Goal: Transaction & Acquisition: Book appointment/travel/reservation

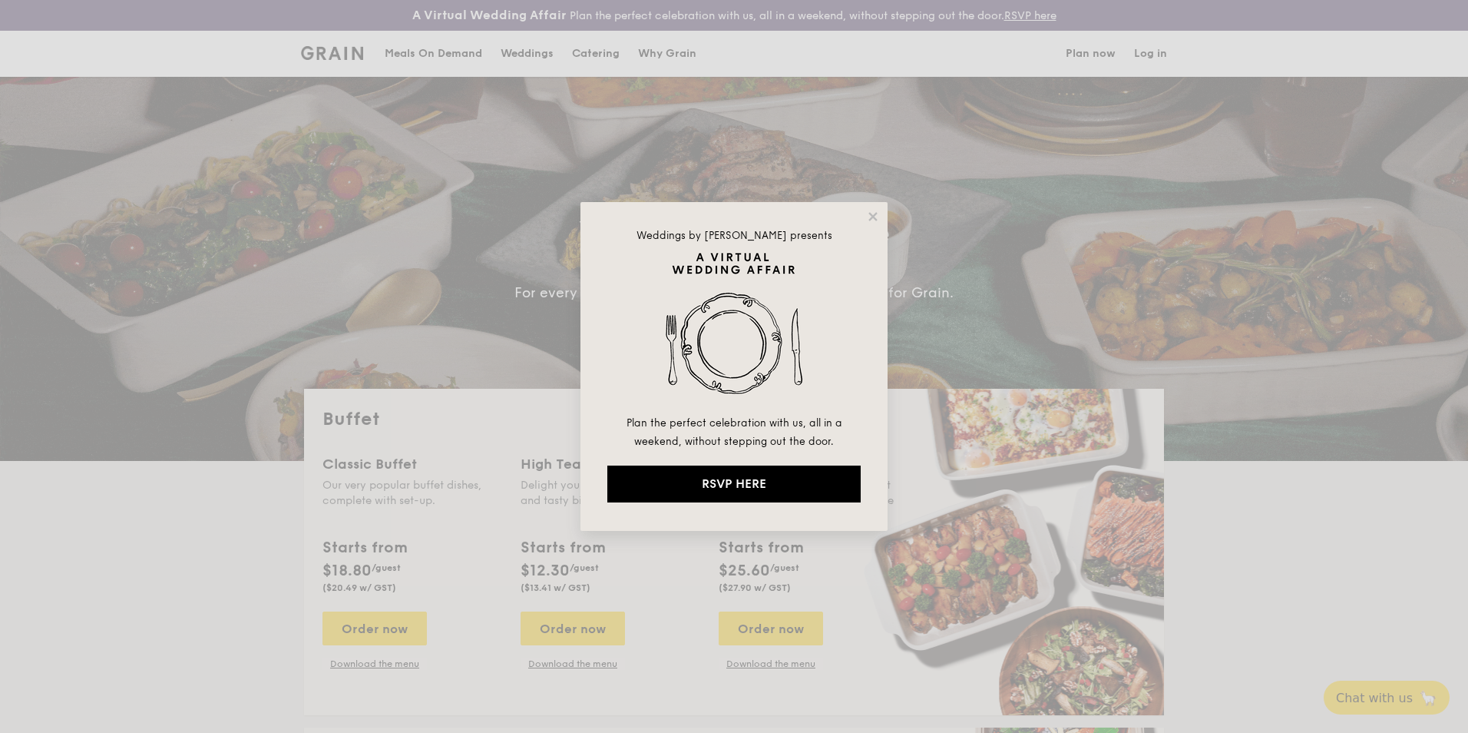
select select
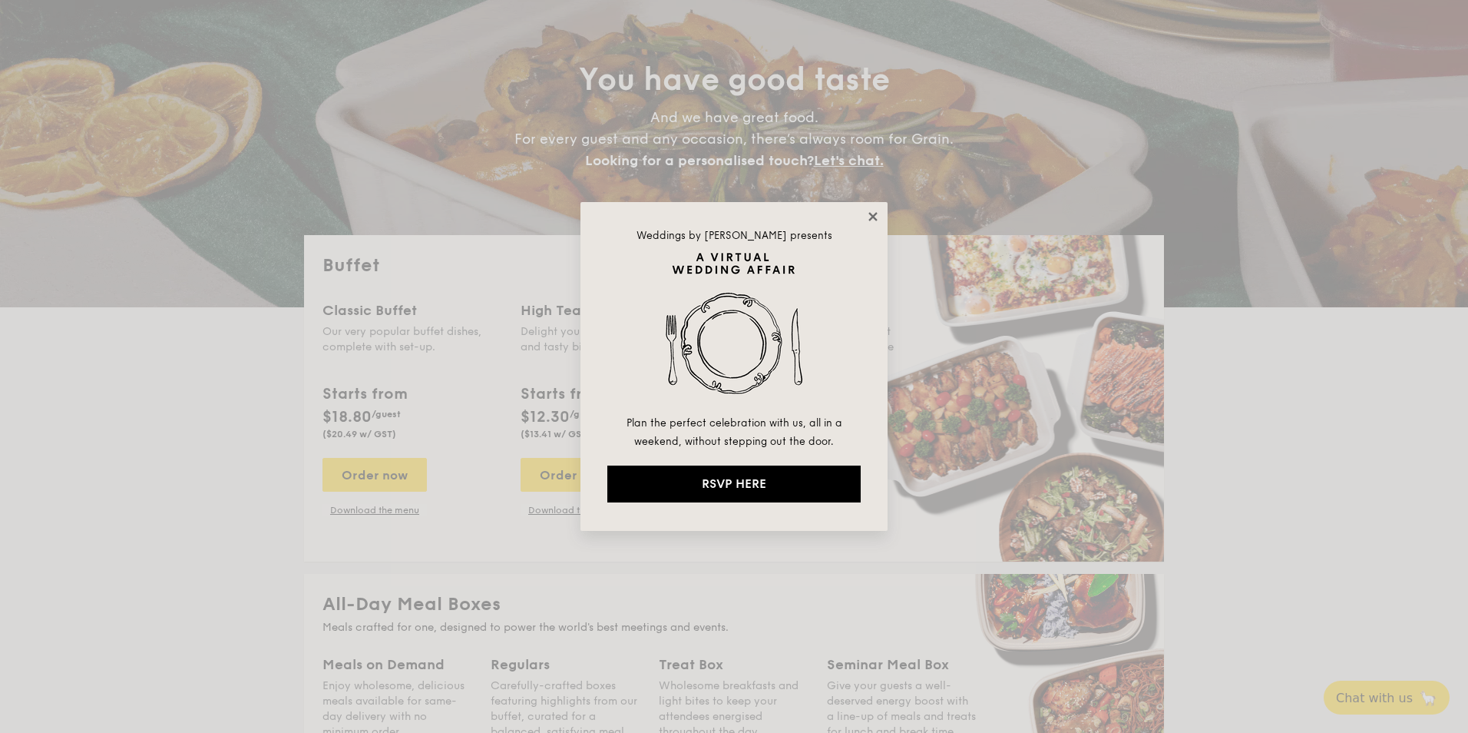
click at [866, 217] on icon at bounding box center [873, 217] width 14 height 14
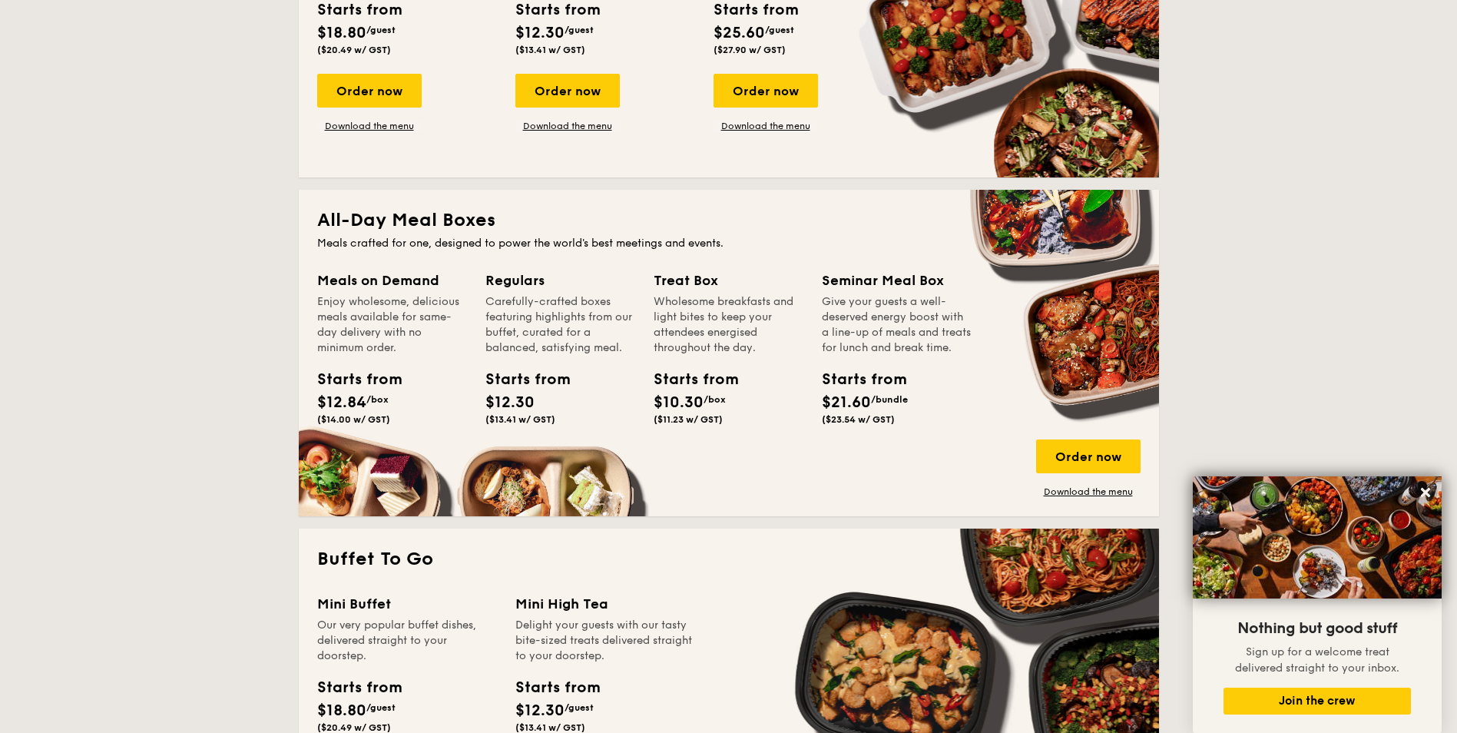
scroll to position [230, 0]
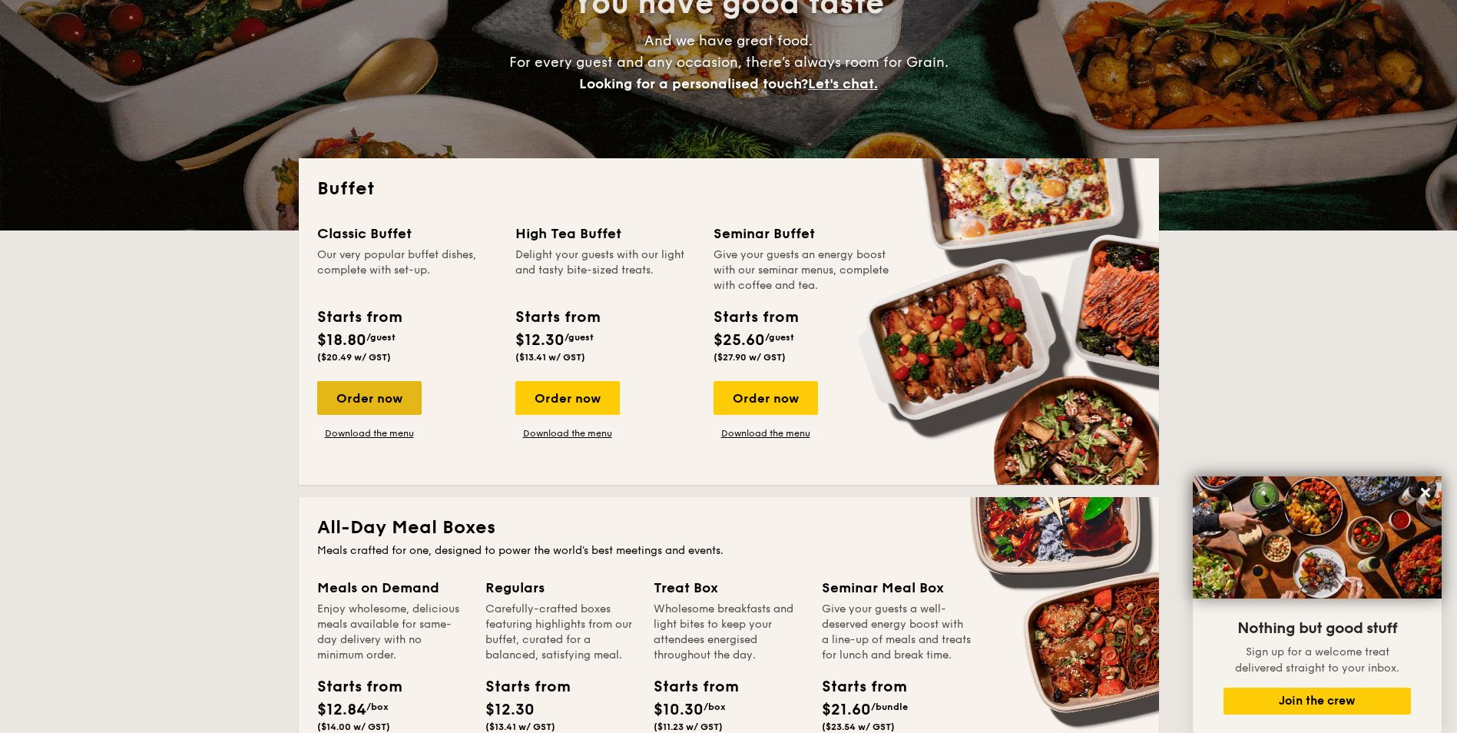
click at [392, 411] on div "Order now" at bounding box center [369, 398] width 104 height 34
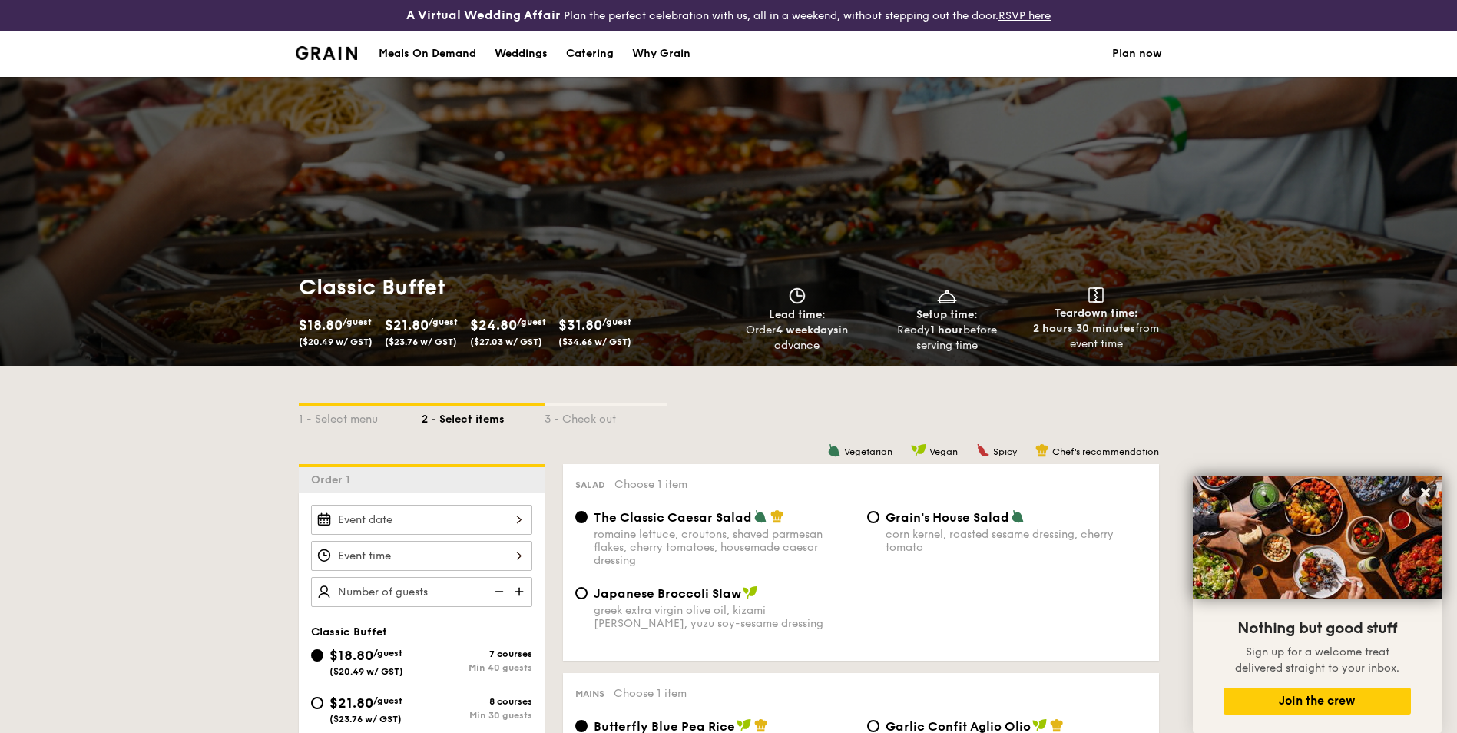
click at [465, 416] on div "2 - Select items" at bounding box center [483, 417] width 123 height 22
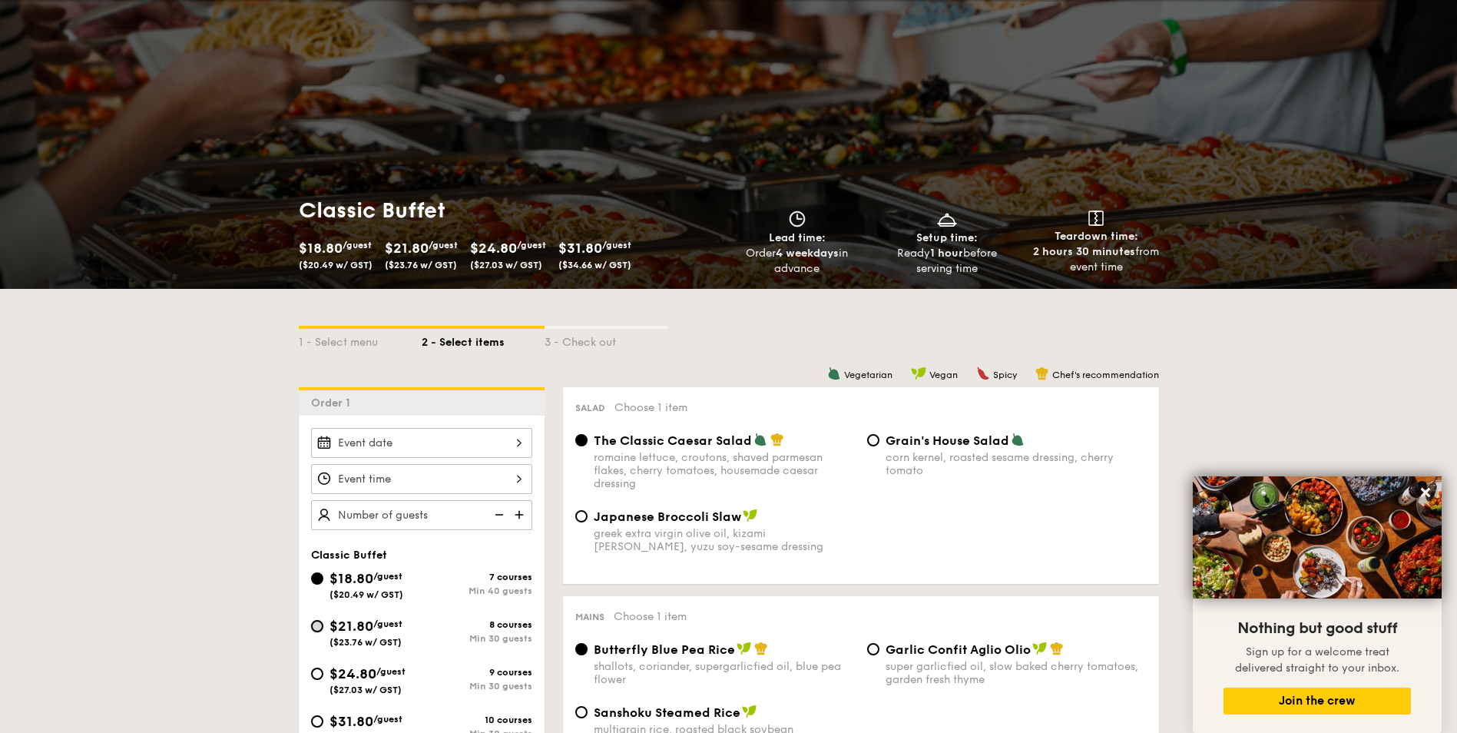
click at [321, 628] on input "$21.80 /guest ($23.76 w/ GST) 8 courses Min 30 guests" at bounding box center [317, 626] width 12 height 12
radio input "true"
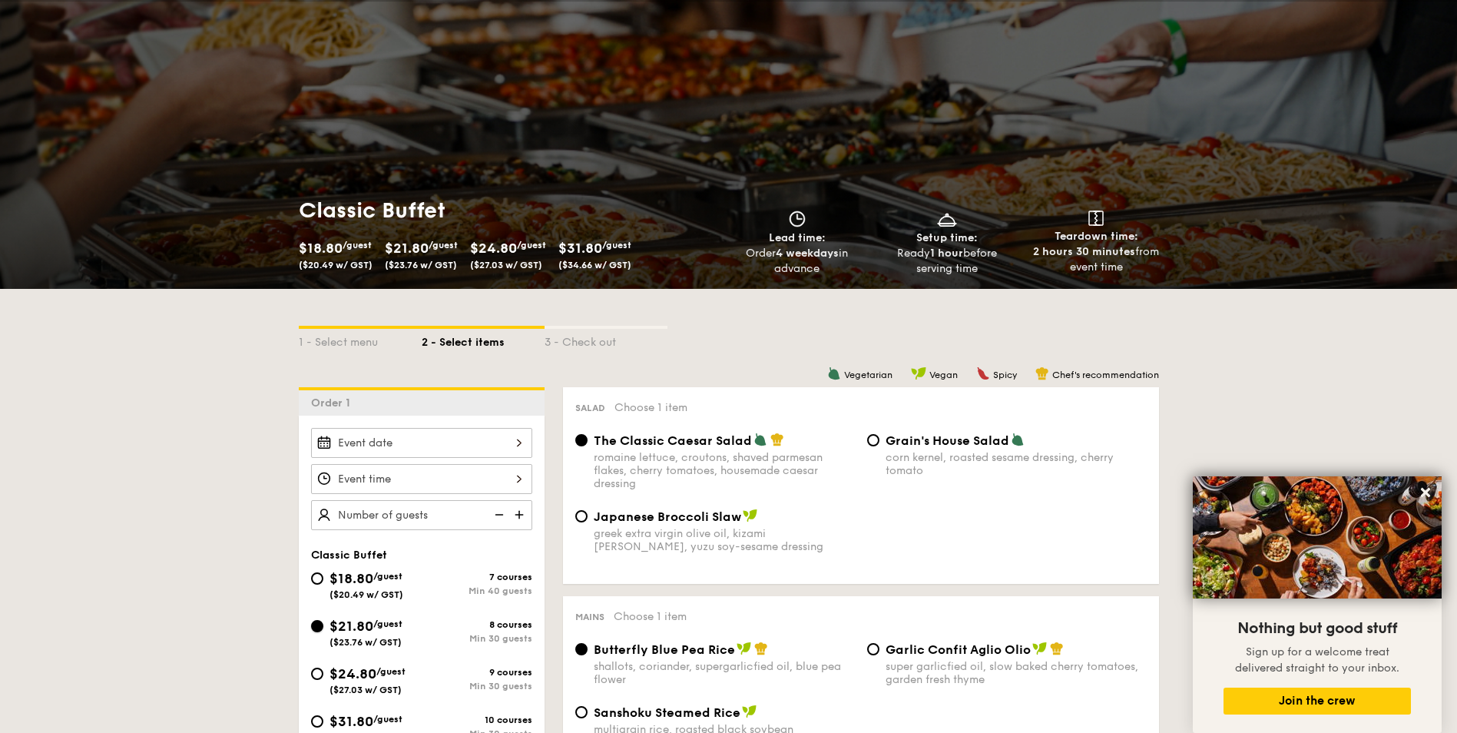
radio input "true"
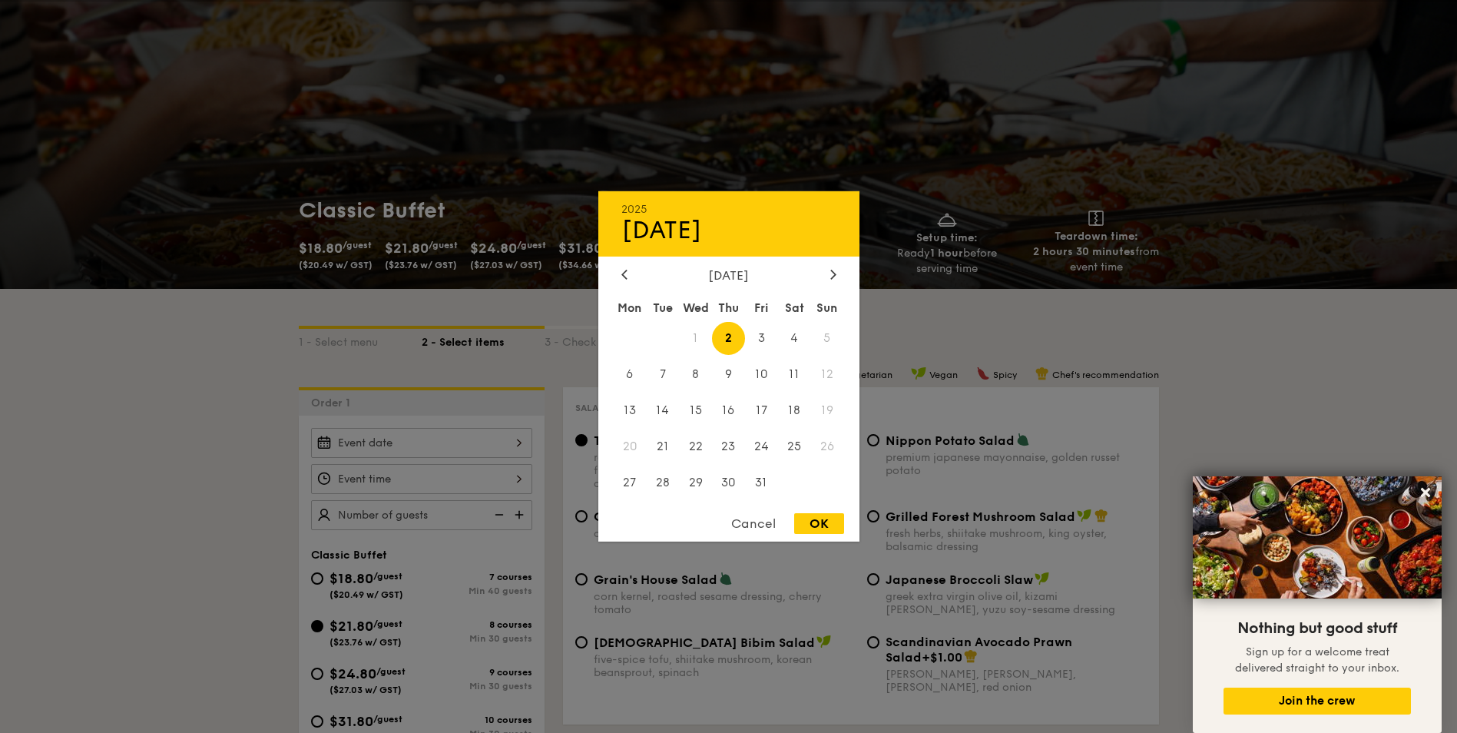
click at [516, 447] on div "2025 Oct [DATE] Tue Wed Thu Fri Sat Sun 1 2 3 4 5 6 7 8 9 10 11 12 13 14 15 16 …" at bounding box center [421, 443] width 221 height 30
click at [761, 407] on span "17" at bounding box center [761, 410] width 33 height 33
click at [509, 483] on div at bounding box center [728, 366] width 1457 height 733
click at [510, 450] on div "2025 Oct [DATE] Tue Wed Thu Fri Sat Sun 1 2 3 4 5 6 7 8 9 10 11 12 13 14 15 16 …" at bounding box center [421, 443] width 221 height 30
click at [759, 408] on span "17" at bounding box center [761, 410] width 33 height 33
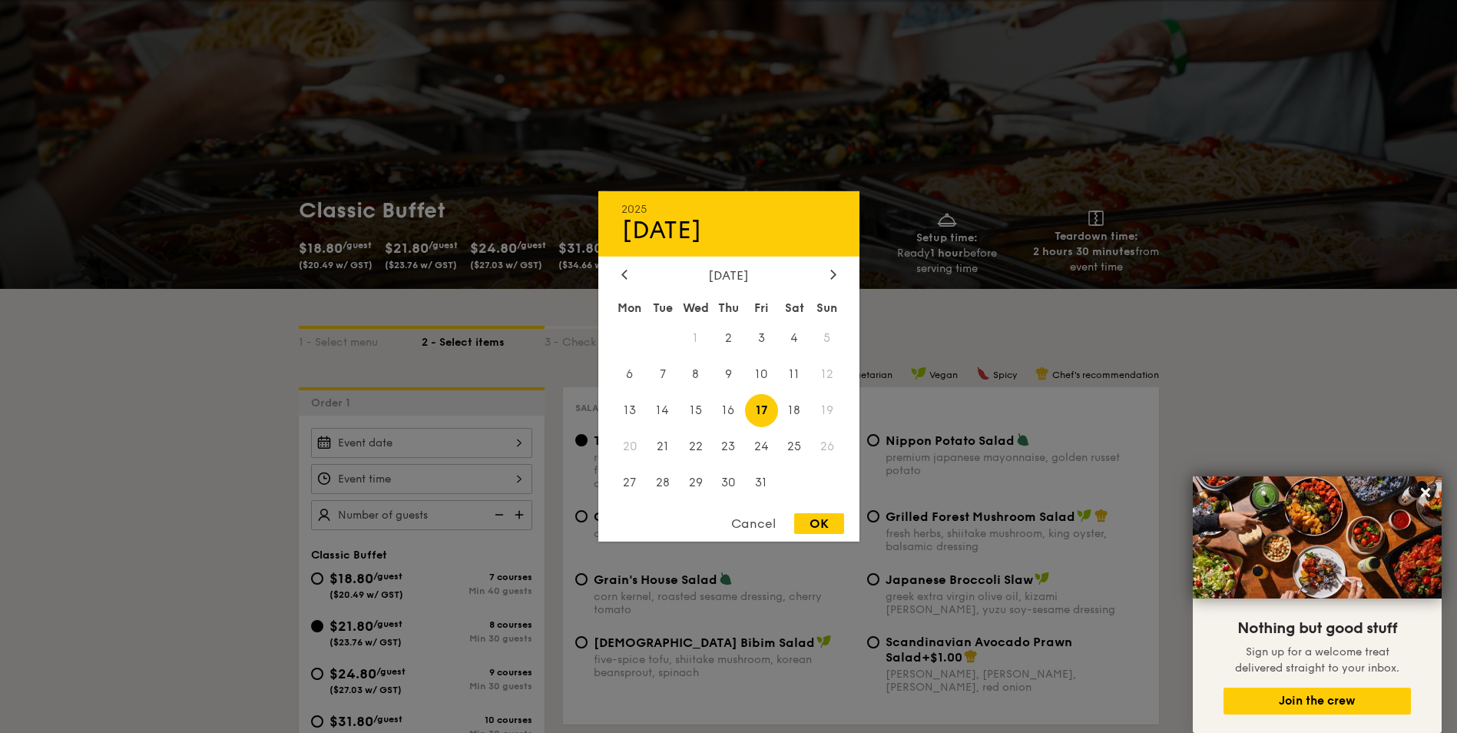
click at [808, 528] on div "OK" at bounding box center [819, 523] width 50 height 21
type input "[DATE]"
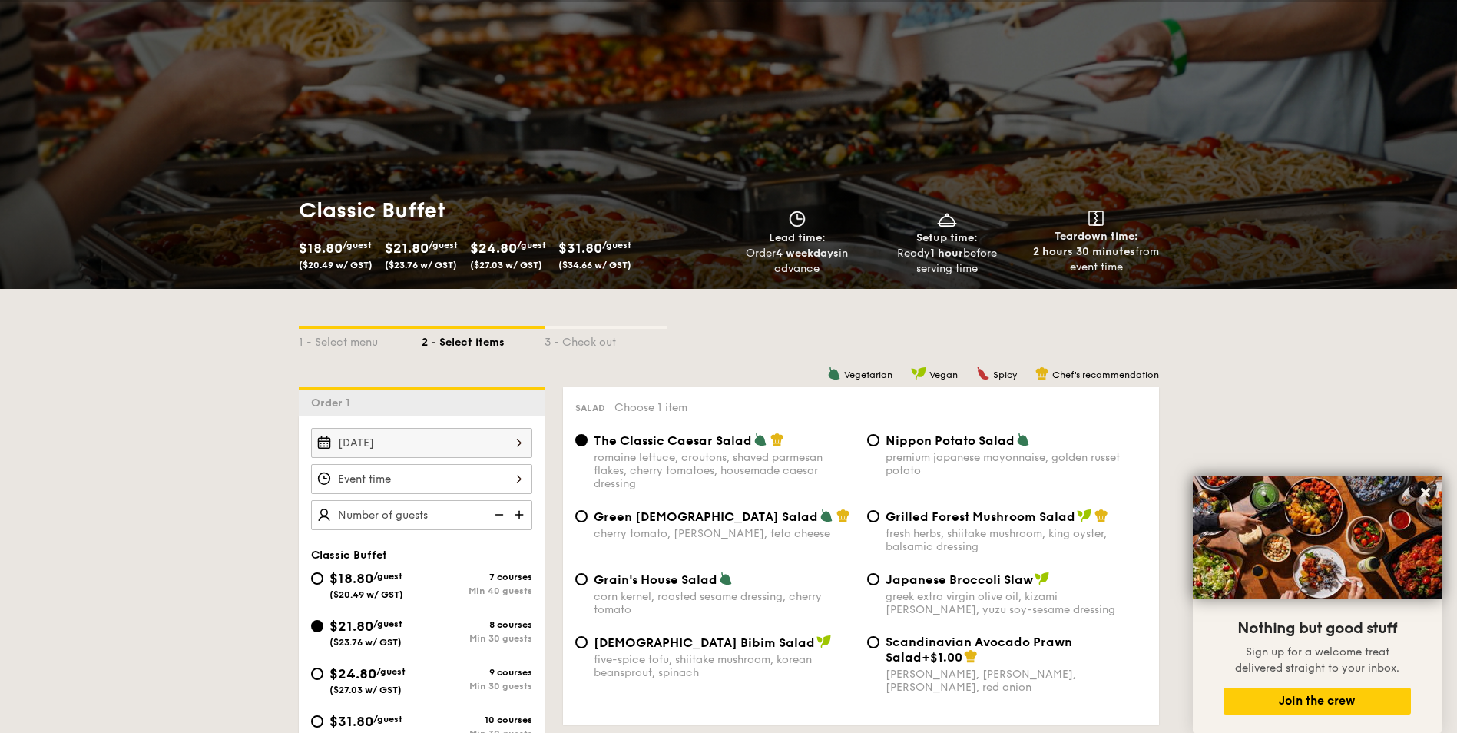
click at [506, 482] on div at bounding box center [421, 479] width 221 height 30
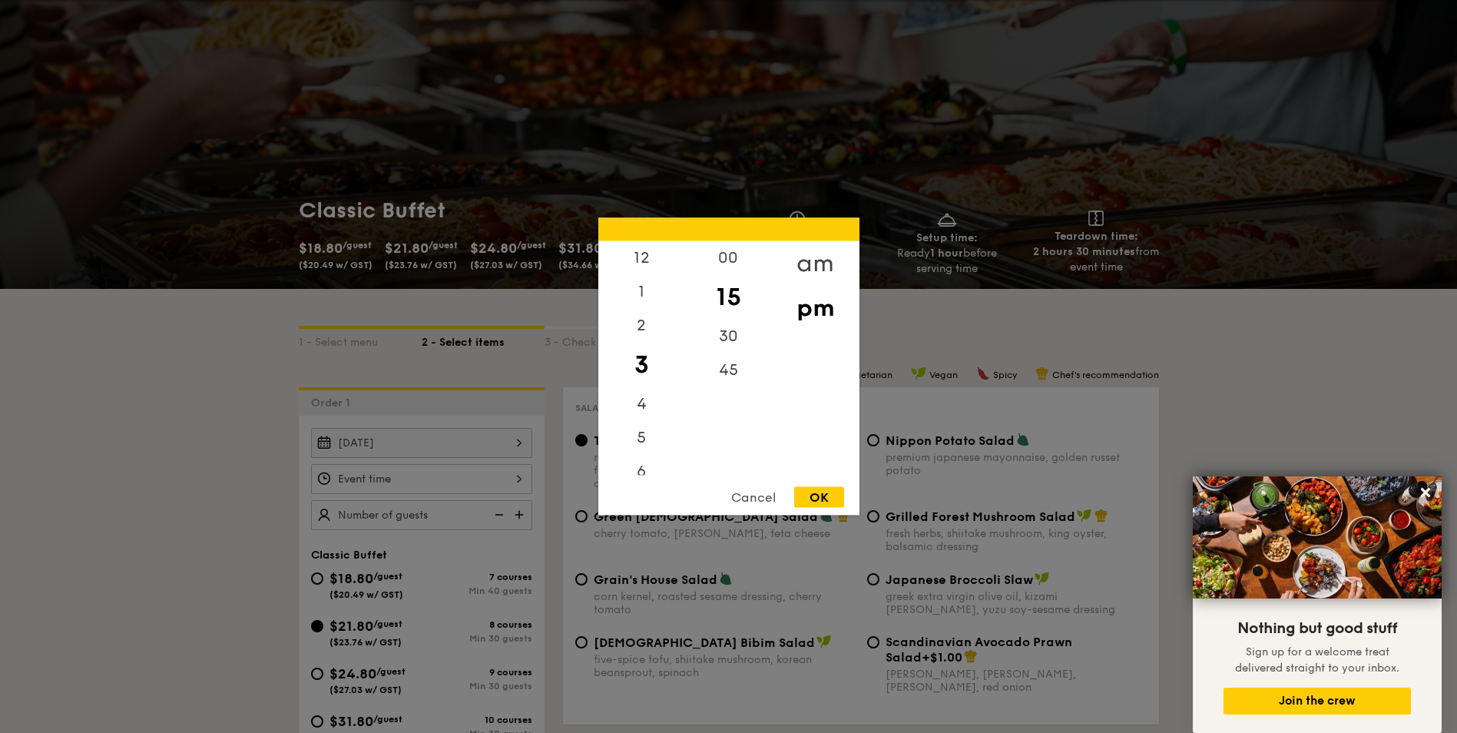
click at [816, 267] on div "am" at bounding box center [815, 263] width 87 height 45
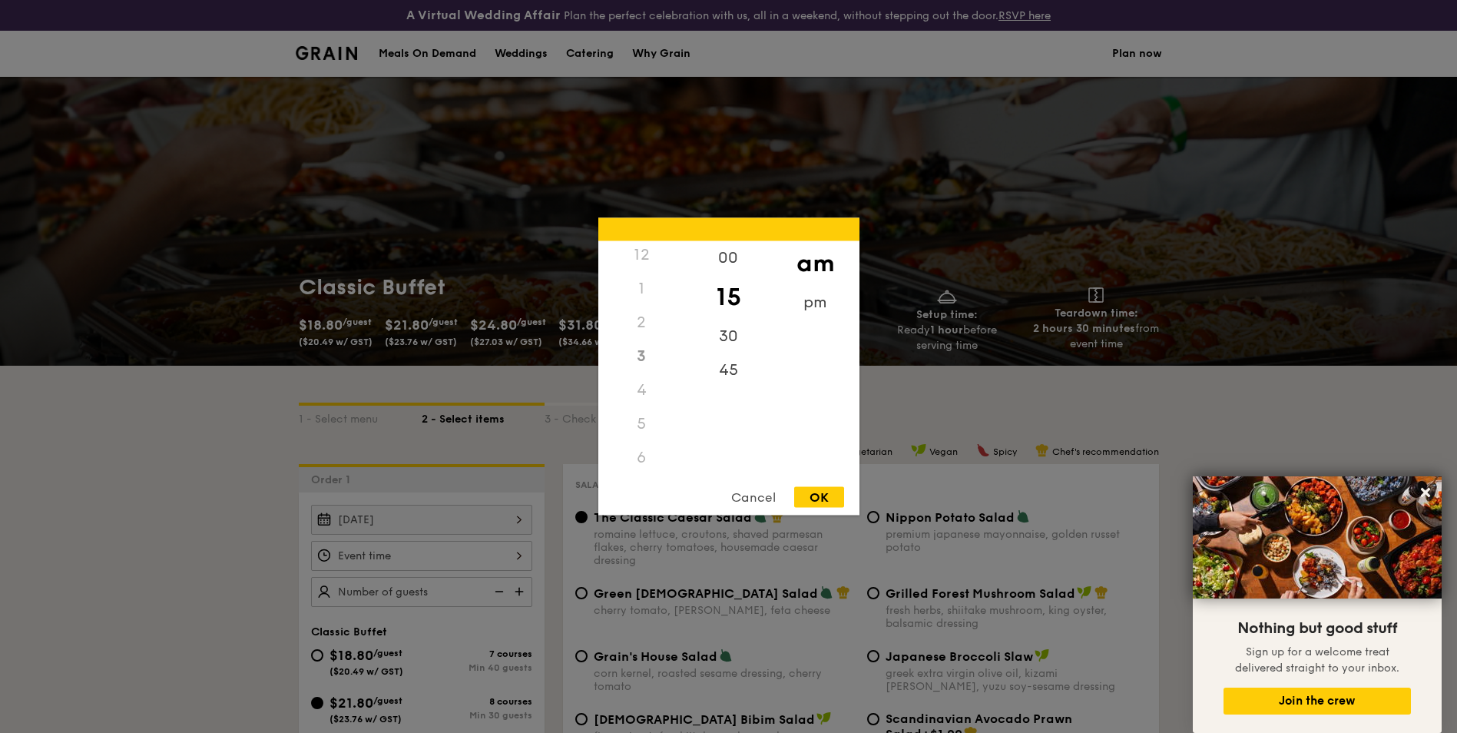
scroll to position [0, 0]
click at [643, 257] on div "12" at bounding box center [641, 258] width 87 height 34
click at [797, 299] on div "pm" at bounding box center [815, 308] width 87 height 45
click at [630, 253] on div "12" at bounding box center [641, 263] width 87 height 45
click at [727, 253] on div "00" at bounding box center [728, 263] width 87 height 45
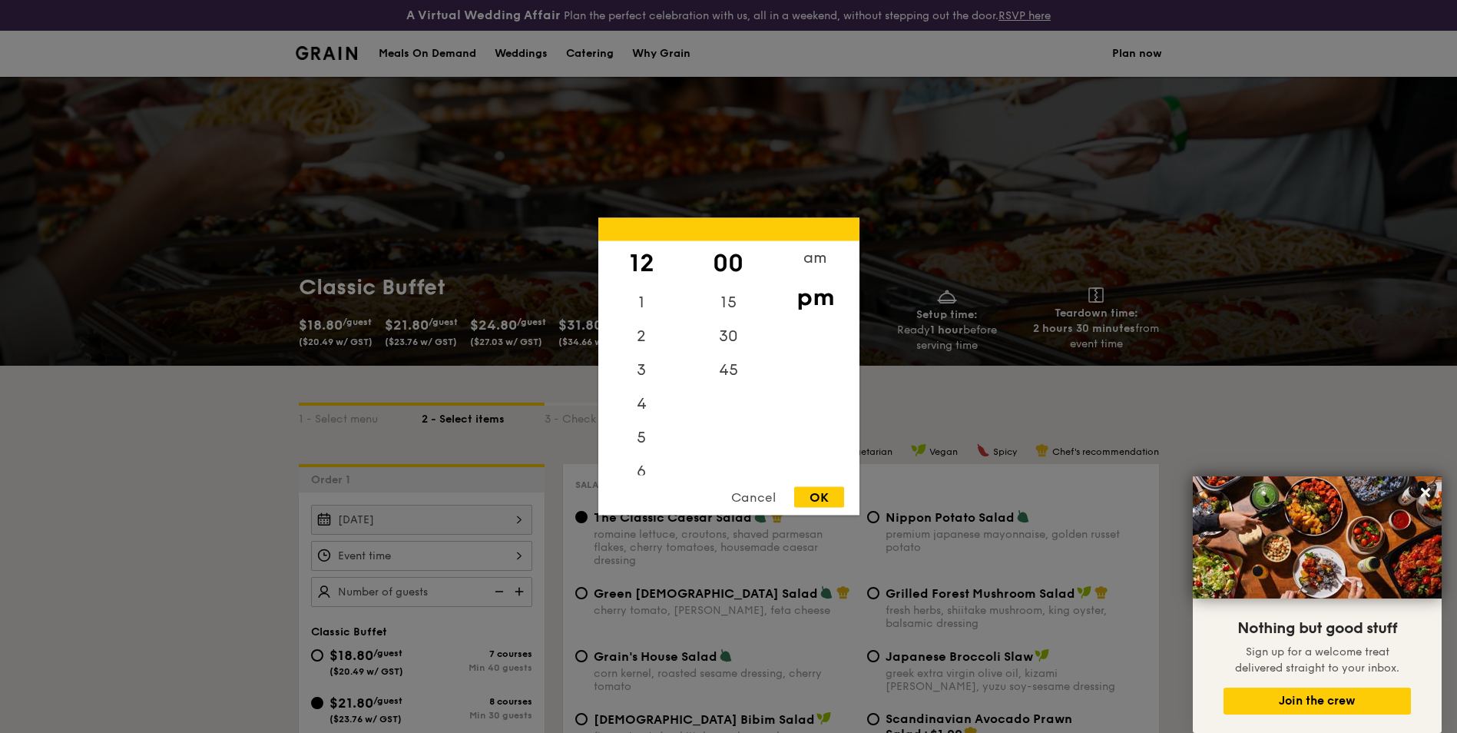
click at [816, 304] on div "pm" at bounding box center [815, 297] width 87 height 45
click at [824, 499] on div "OK" at bounding box center [819, 497] width 50 height 21
type input "12:00PM"
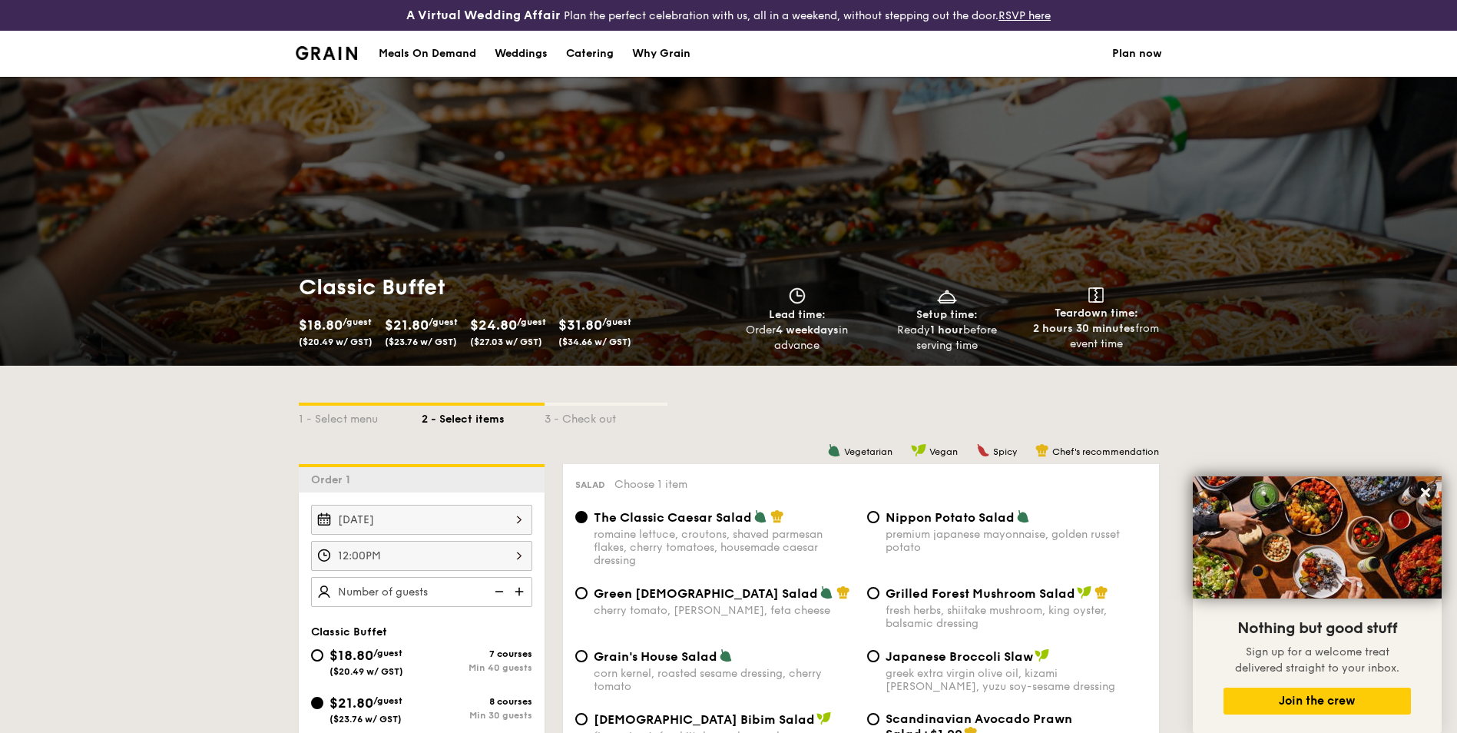
click at [521, 591] on img at bounding box center [520, 591] width 23 height 29
click at [516, 596] on img at bounding box center [520, 591] width 23 height 29
click at [517, 596] on img at bounding box center [520, 591] width 23 height 29
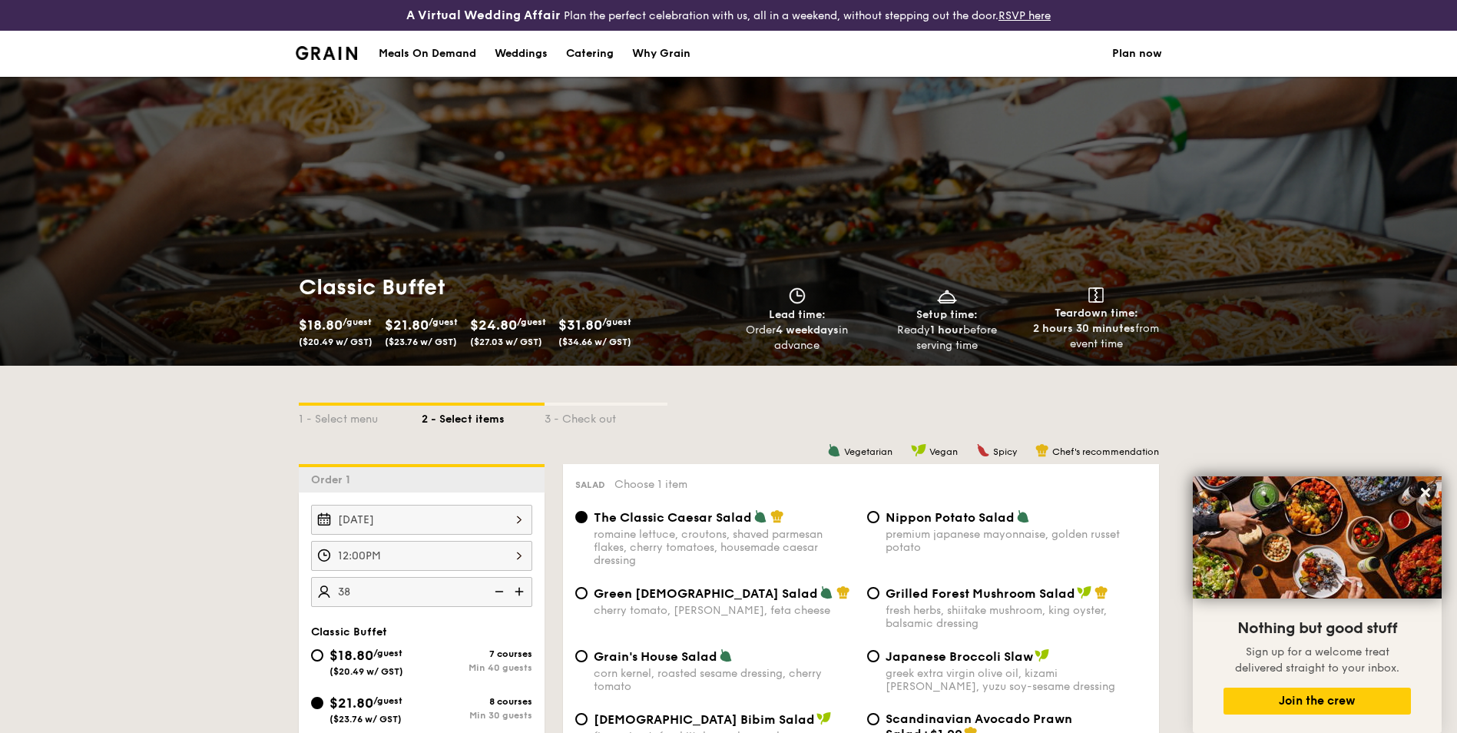
scroll to position [77, 0]
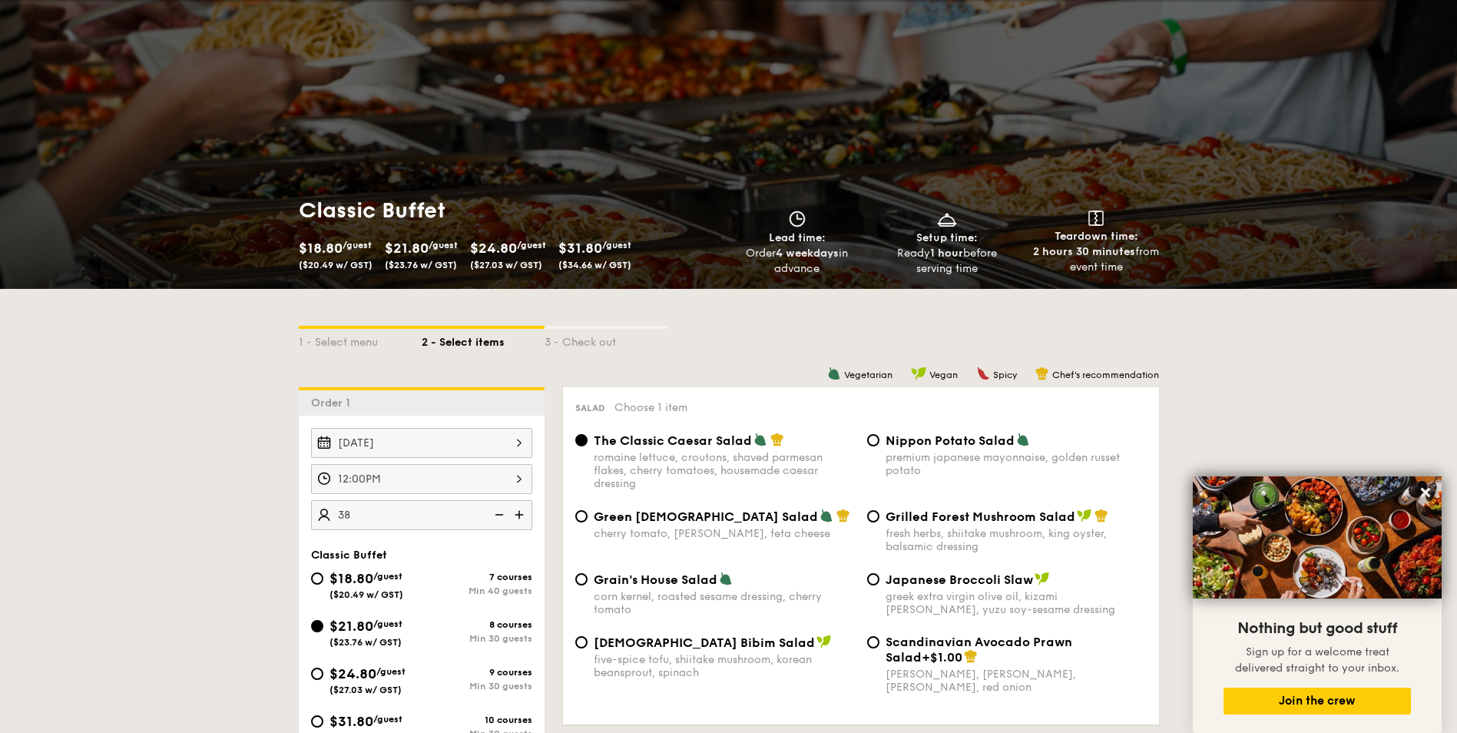
click at [432, 520] on input "38" at bounding box center [421, 515] width 221 height 30
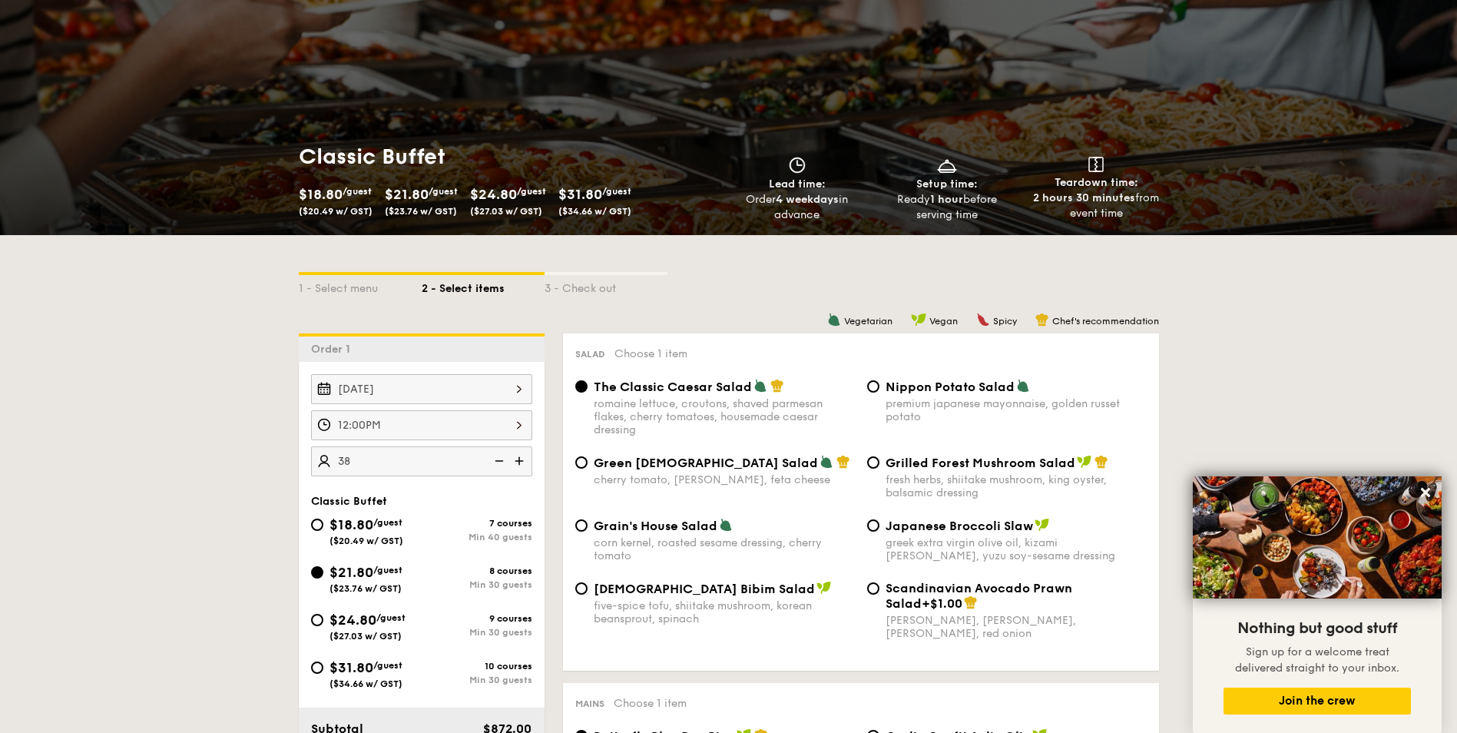
scroll to position [154, 0]
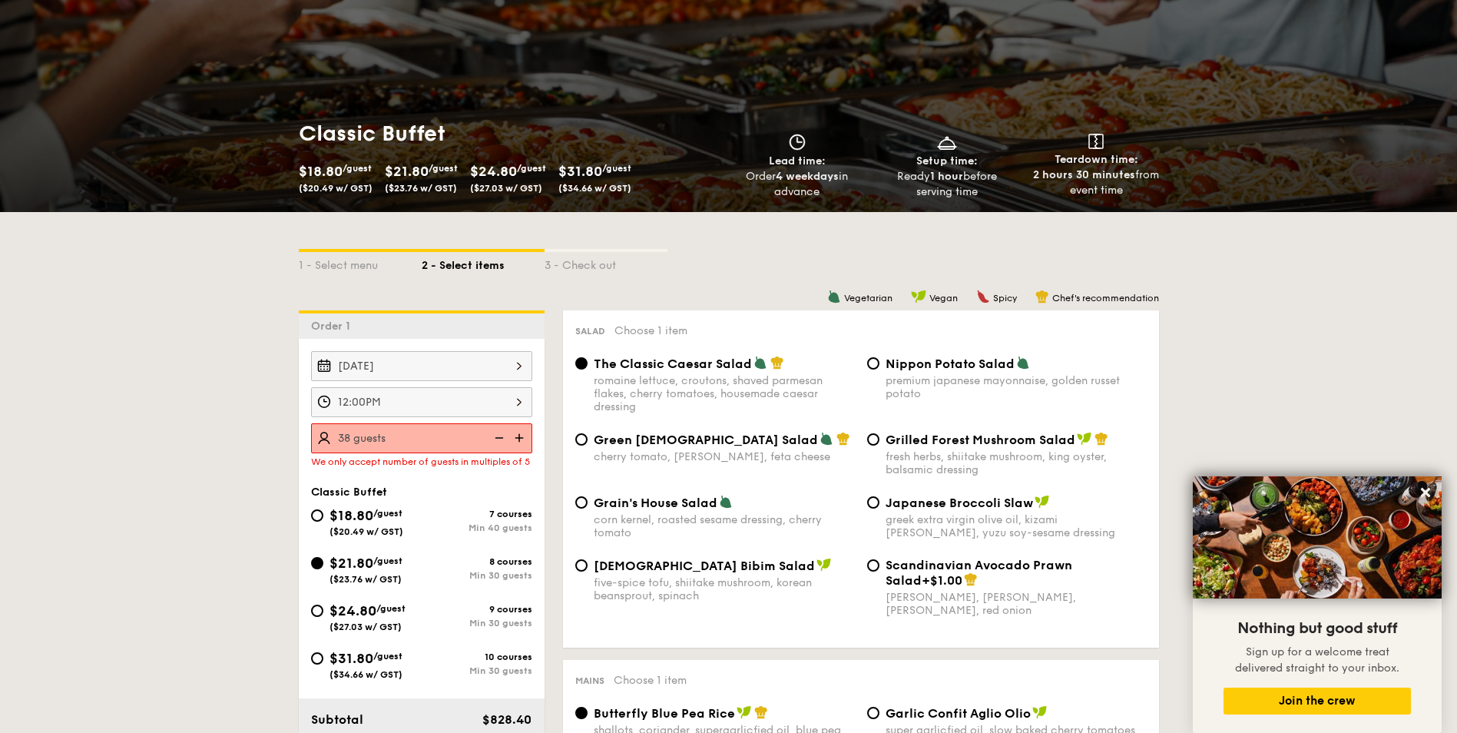
click at [590, 364] on div "The Classic Caesar Salad romaine lettuce, croutons, shaved parmesan flakes, che…" at bounding box center [715, 385] width 292 height 58
click at [521, 440] on img at bounding box center [520, 437] width 23 height 29
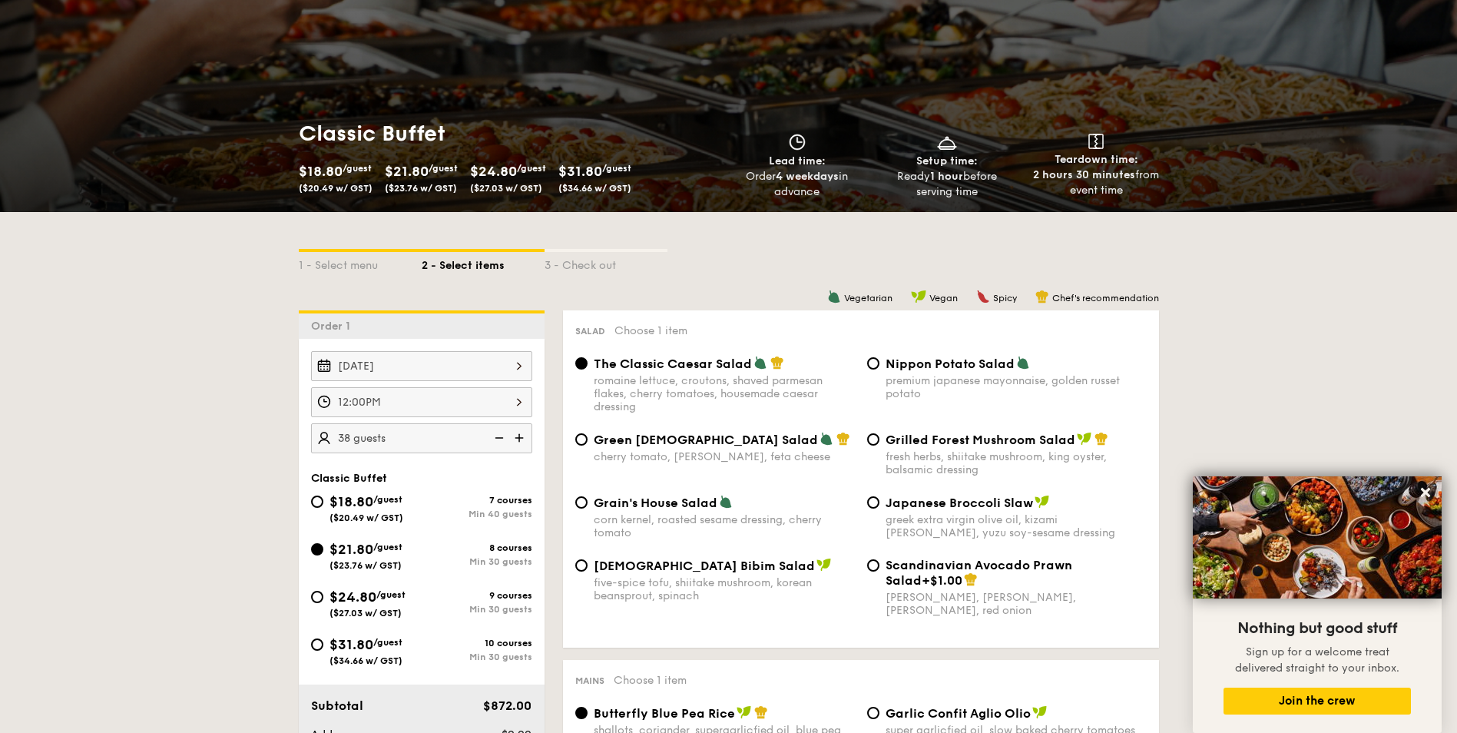
type input "40 guests"
click at [581, 366] on input "The Classic Caesar Salad romaine lettuce, croutons, shaved parmesan flakes, che…" at bounding box center [581, 363] width 12 height 12
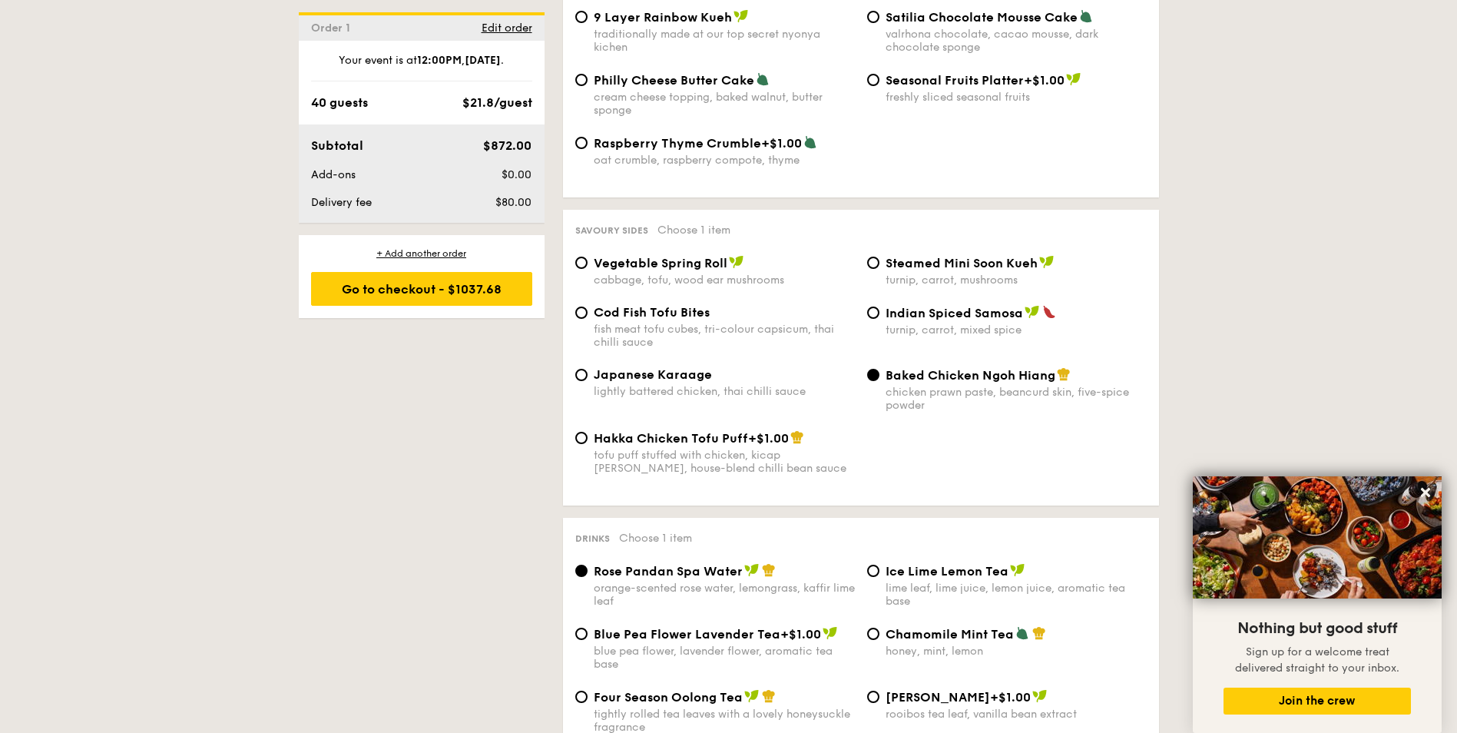
scroll to position [2611, 0]
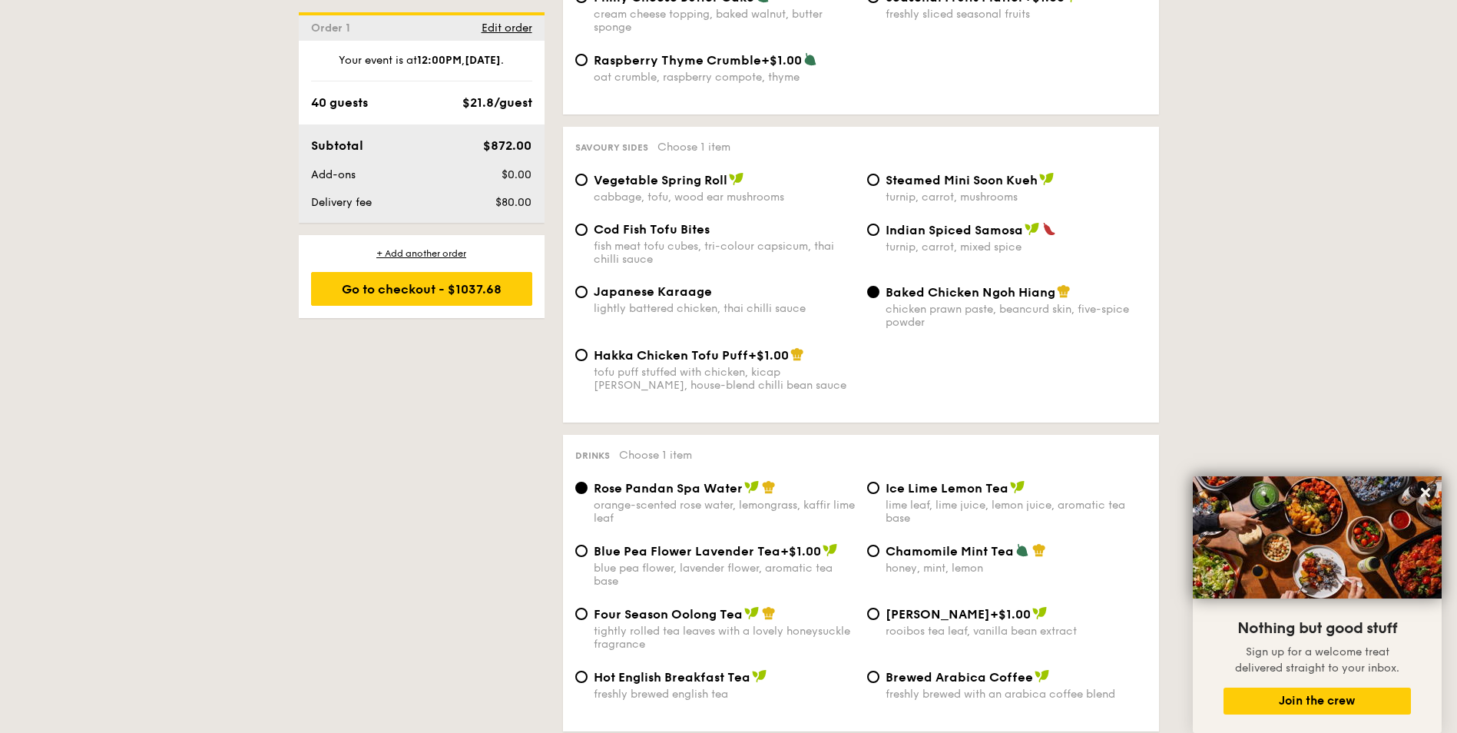
click at [866, 480] on div "Ice Lime Lemon Tea lime leaf, lime juice, lemon juice, aromatic tea base" at bounding box center [1007, 502] width 292 height 45
click at [876, 482] on input "Ice Lime Lemon Tea lime leaf, lime juice, lemon juice, aromatic tea base" at bounding box center [873, 488] width 12 height 12
radio input "true"
click at [584, 482] on input "Rose Pandan Spa Water orange-scented rose water, lemongrass, kaffir lime leaf" at bounding box center [581, 488] width 12 height 12
radio input "true"
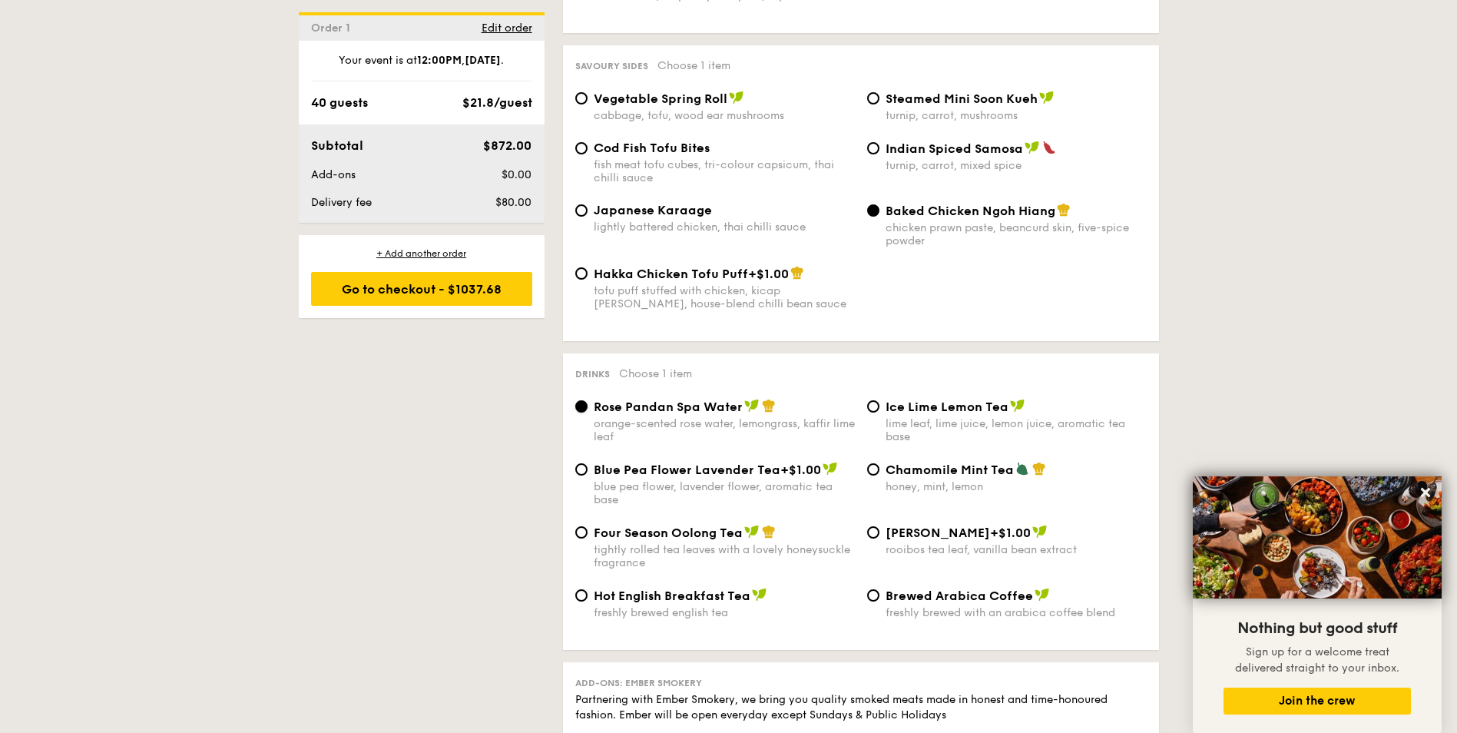
scroll to position [2688, 0]
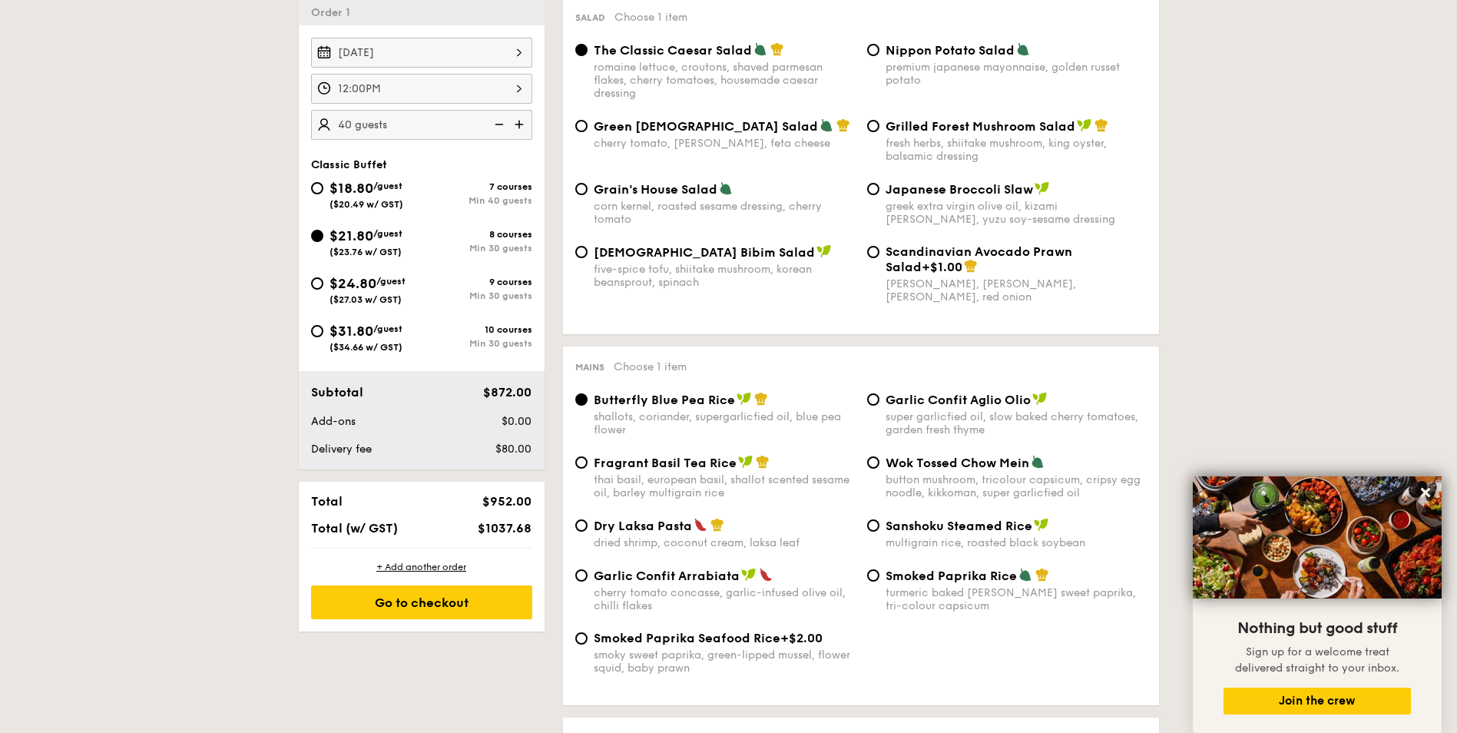
scroll to position [461, 0]
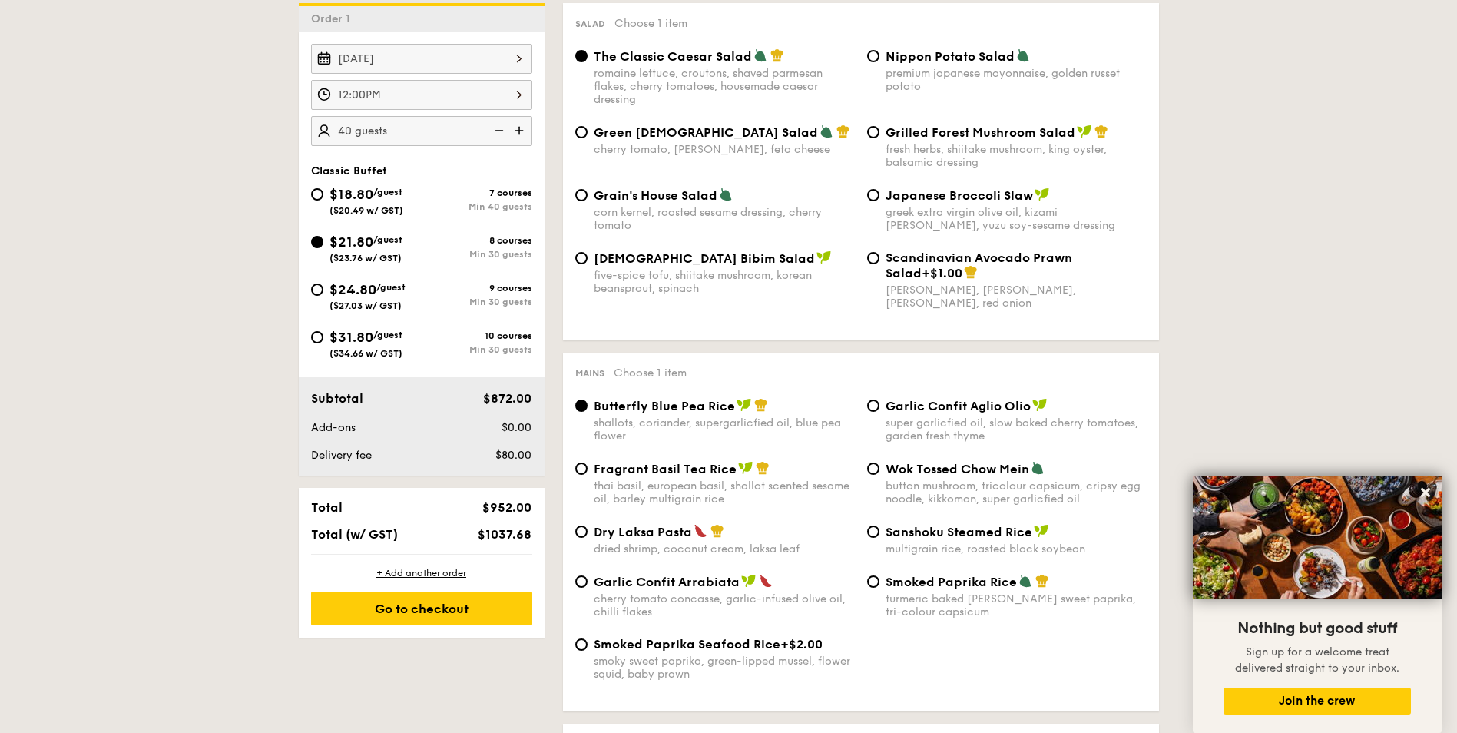
click at [495, 132] on img at bounding box center [497, 130] width 23 height 29
click at [520, 134] on img at bounding box center [520, 130] width 23 height 29
type input "40 guests"
click at [331, 196] on span "$18.80" at bounding box center [351, 194] width 44 height 17
click at [323, 196] on input "$18.80 /guest ($20.49 w/ GST) 7 courses Min 40 guests" at bounding box center [317, 194] width 12 height 12
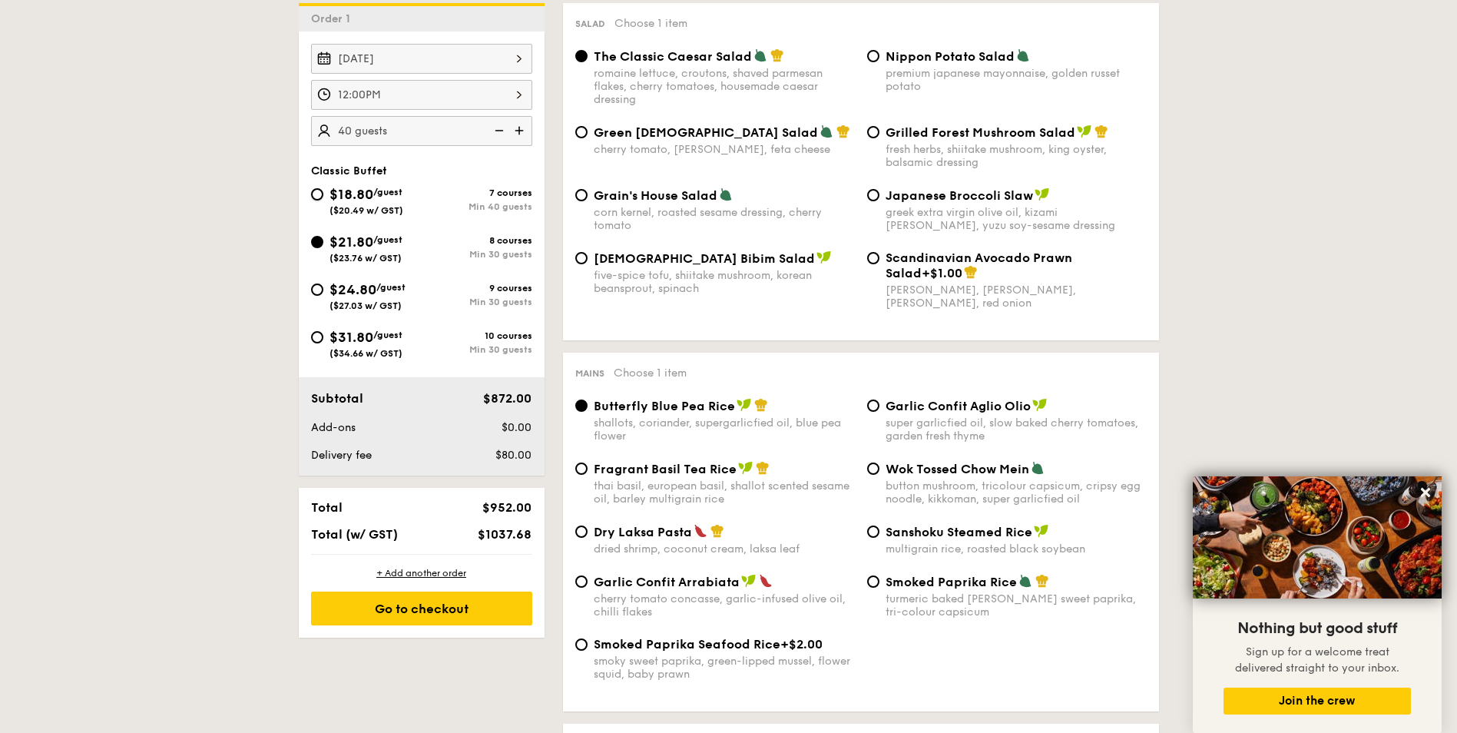
radio input "true"
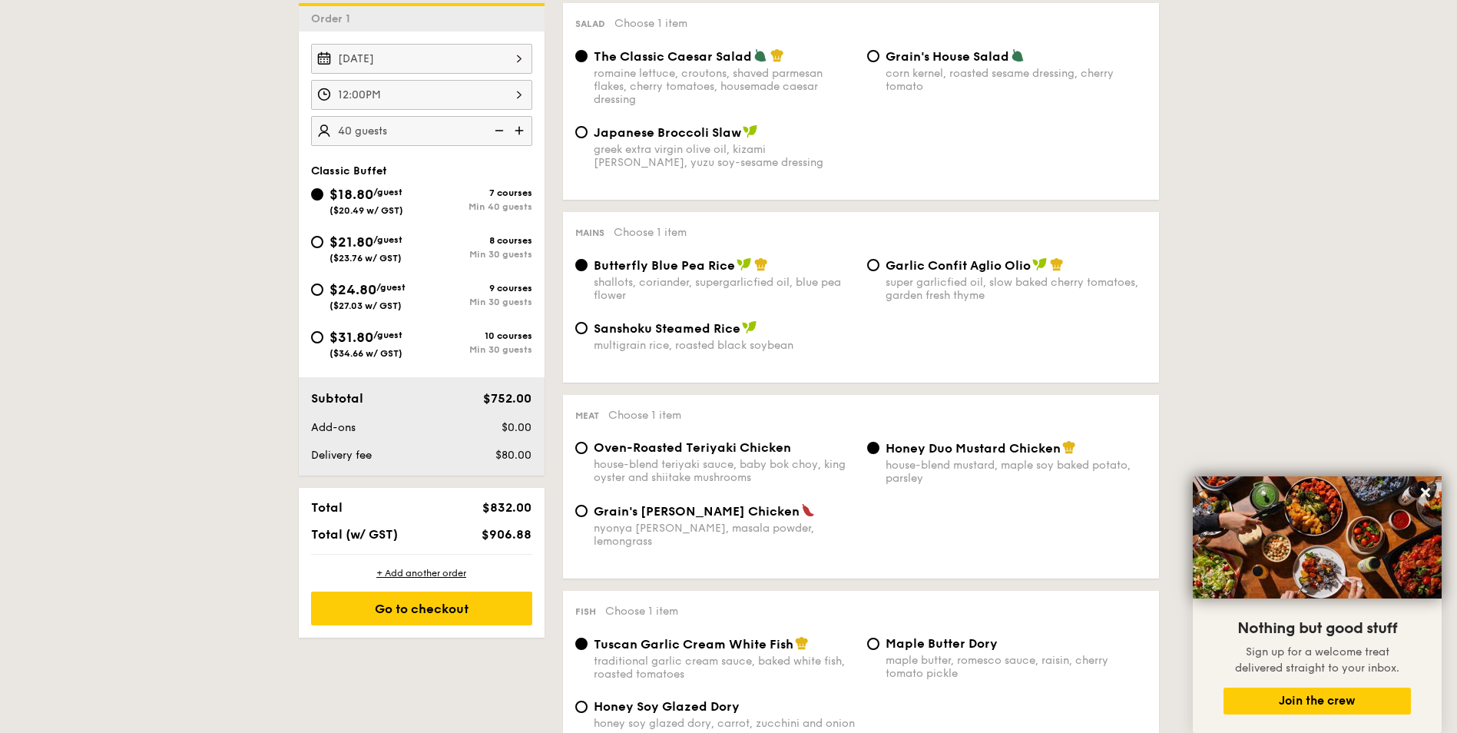
scroll to position [538, 0]
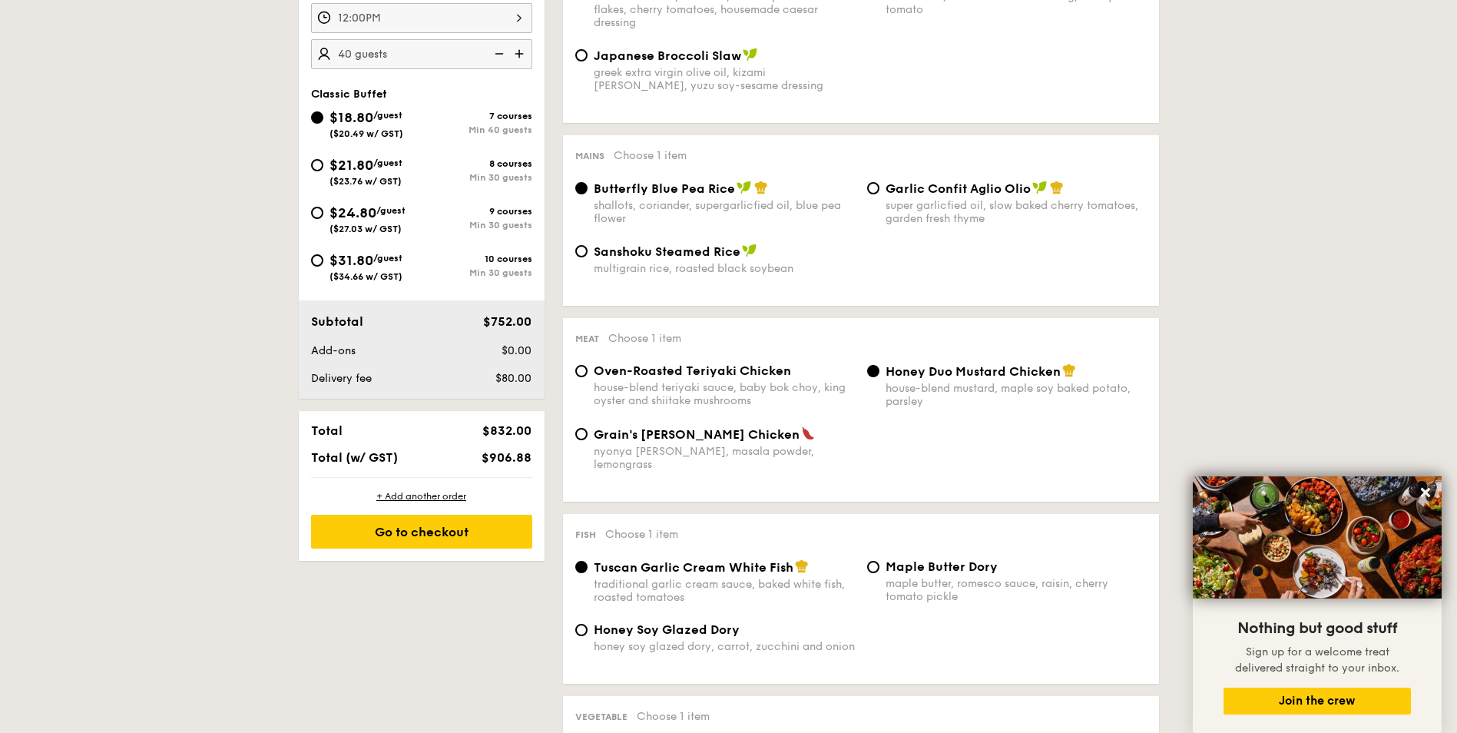
click at [627, 395] on div "house-blend teriyaki sauce, baby bok choy, king oyster and shiitake mushrooms" at bounding box center [724, 394] width 261 height 26
click at [588, 377] on input "Oven-Roasted Teriyaki Chicken house-blend teriyaki sauce, baby bok choy, king o…" at bounding box center [581, 371] width 12 height 12
radio input "true"
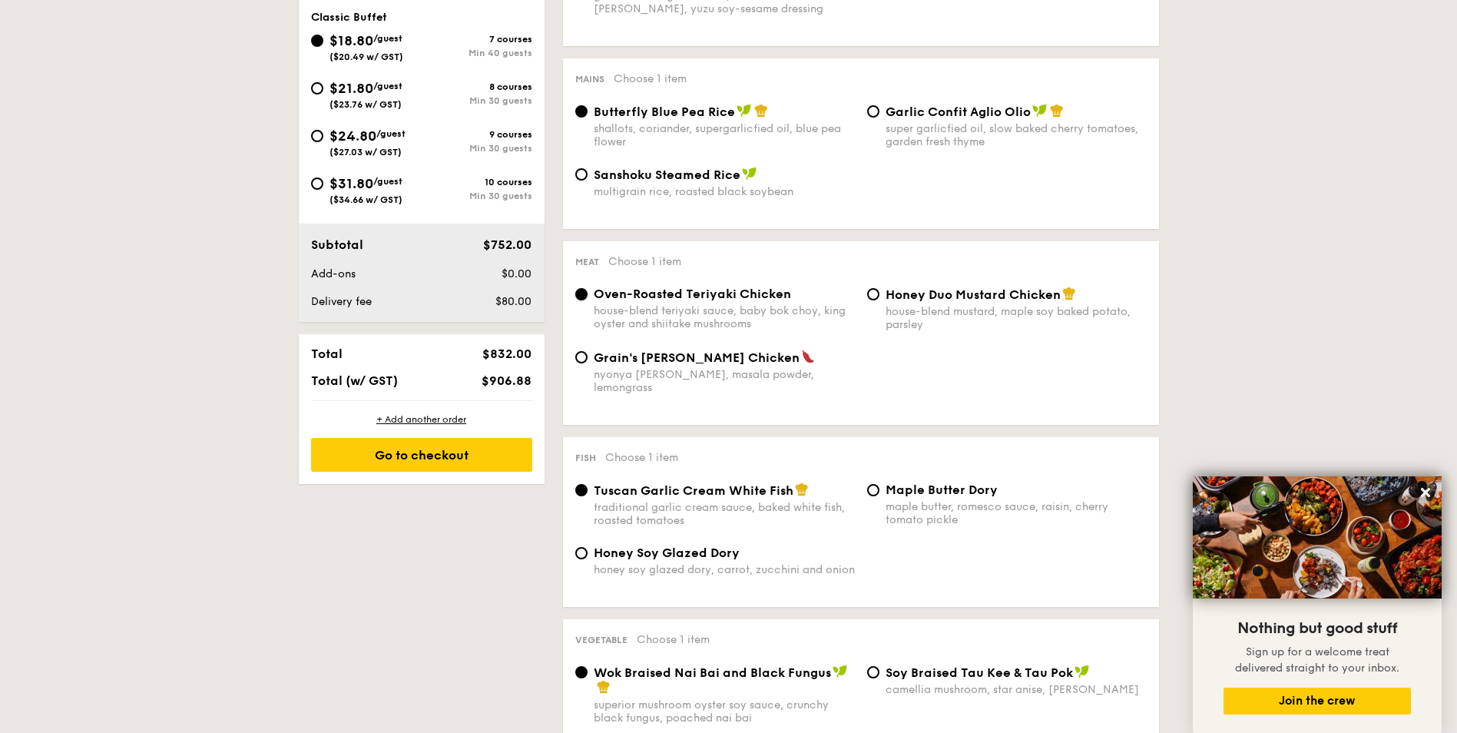
scroll to position [691, 0]
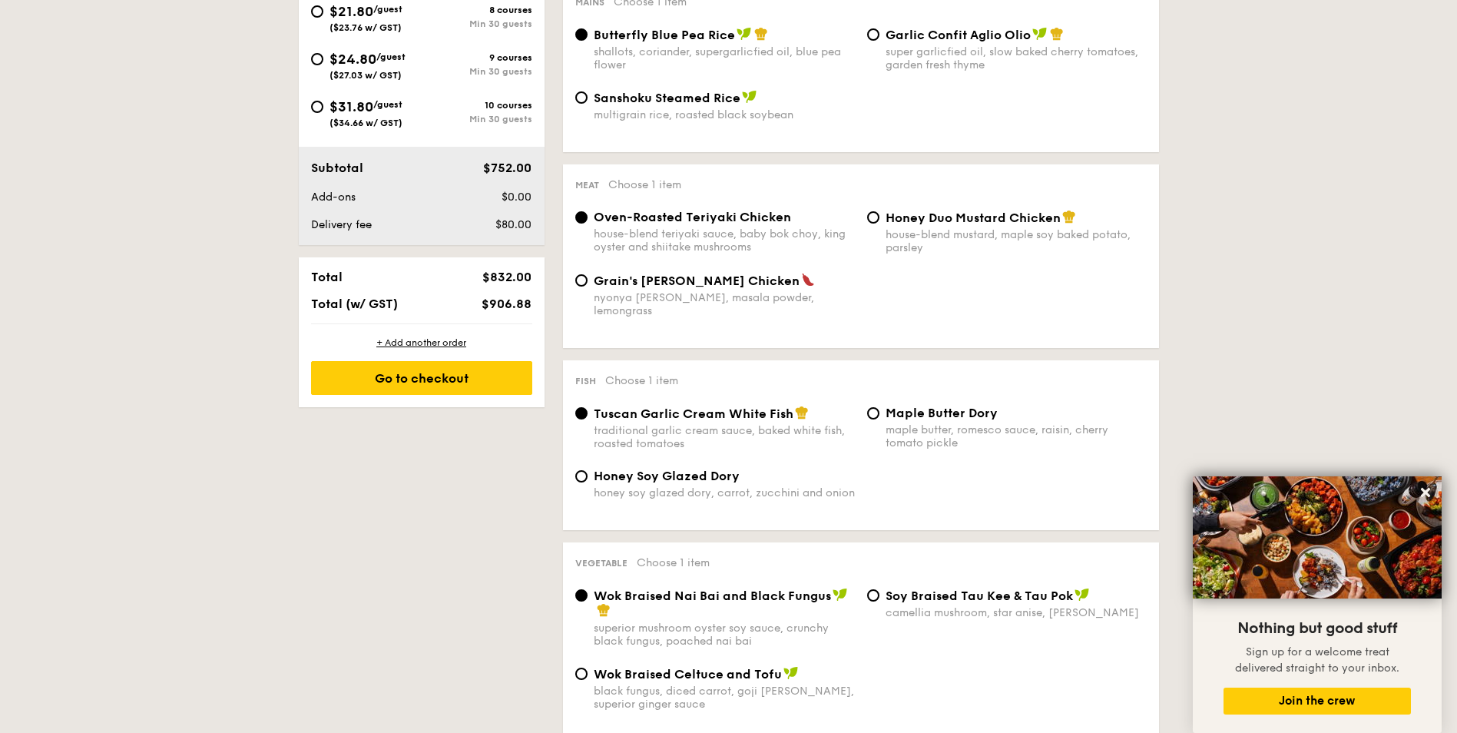
click at [909, 406] on span "Maple Butter Dory" at bounding box center [942, 413] width 112 height 15
click at [879, 407] on input "Maple Butter Dory maple butter, romesco sauce, raisin, cherry tomato pickle" at bounding box center [873, 413] width 12 height 12
radio input "true"
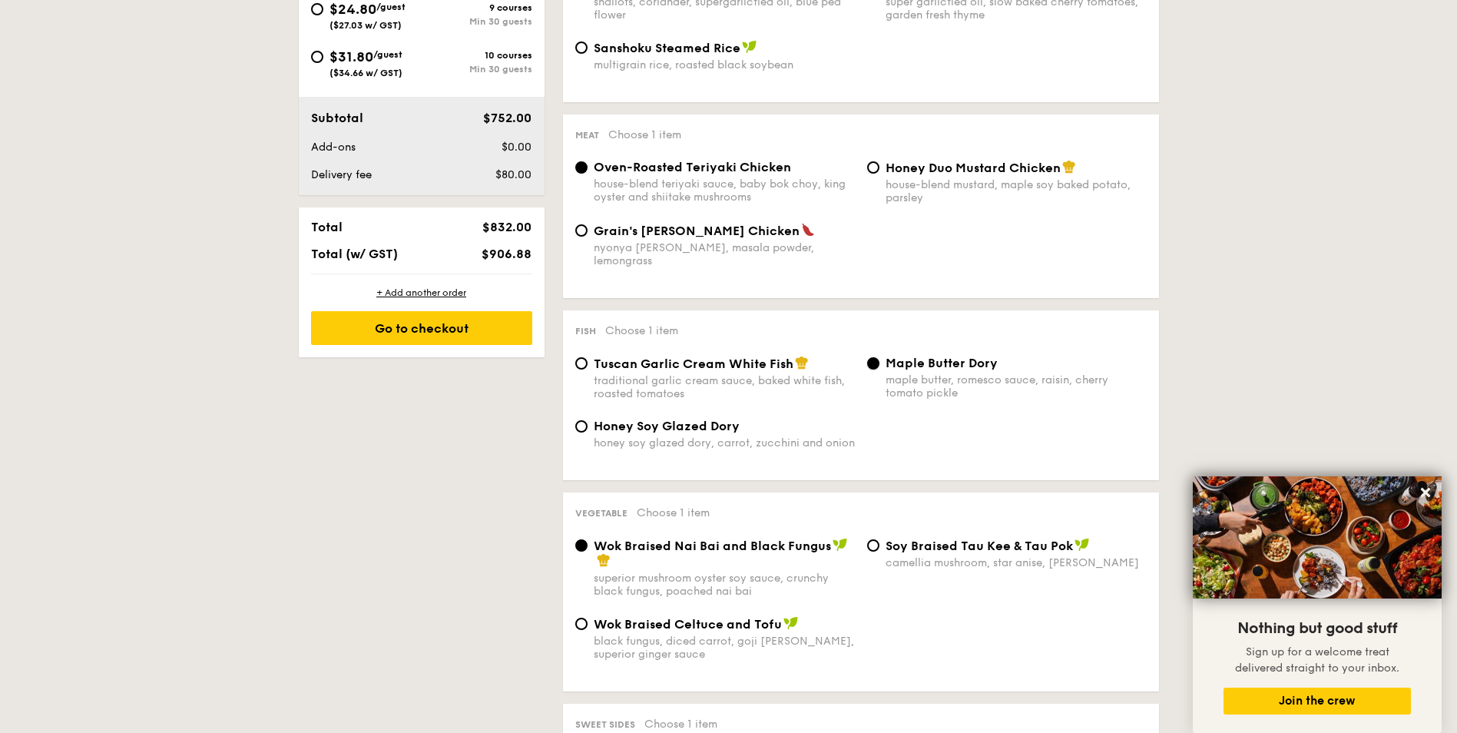
scroll to position [768, 0]
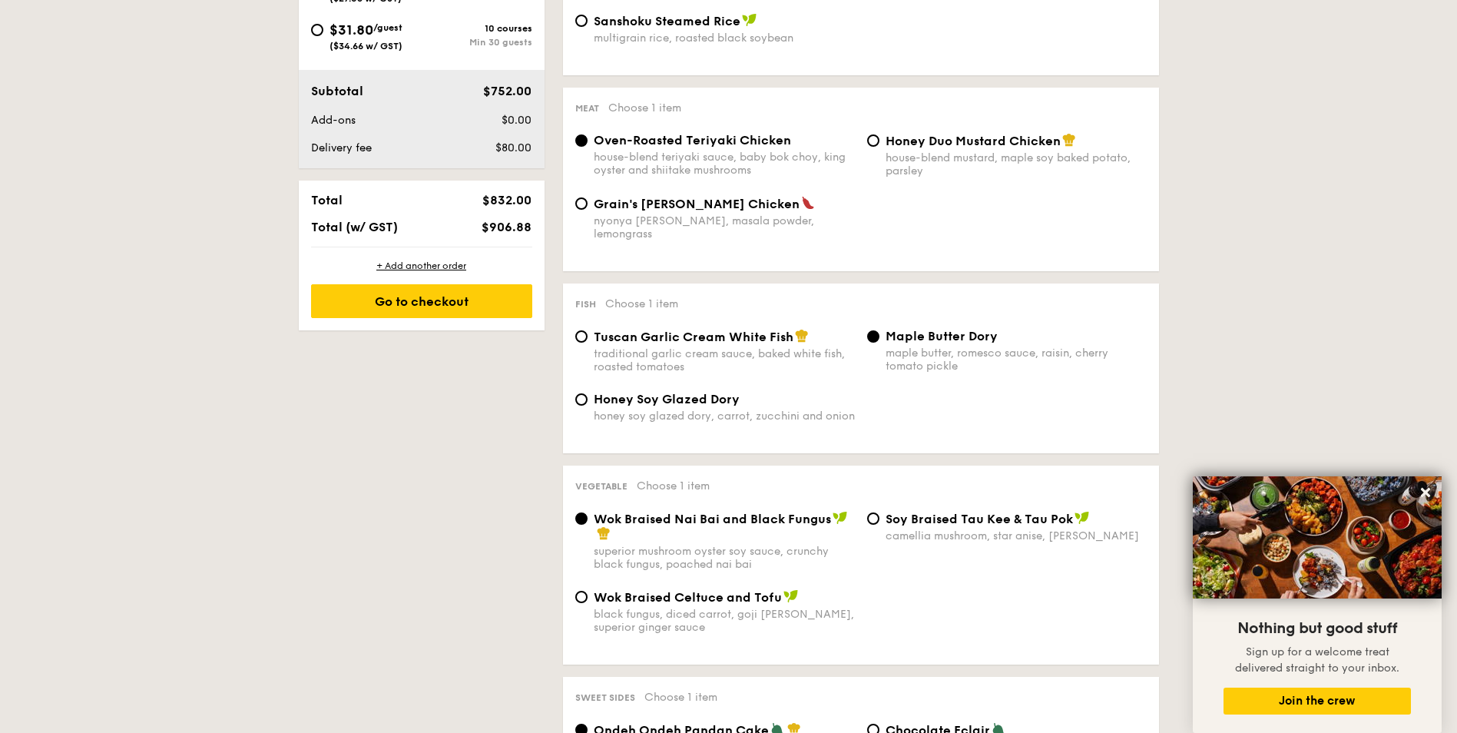
click at [718, 347] on div "traditional garlic cream sauce, baked white fish, roasted tomatoes" at bounding box center [724, 360] width 261 height 26
click at [588, 343] on input "Tuscan Garlic Cream White Fish traditional garlic cream sauce, baked white fish…" at bounding box center [581, 336] width 12 height 12
radio input "true"
click at [879, 161] on div "Honey Duo Mustard Chicken house-blend mustard, maple soy baked potato, parsley" at bounding box center [1007, 155] width 292 height 45
click at [908, 145] on span "Honey Duo Mustard Chicken" at bounding box center [973, 141] width 175 height 15
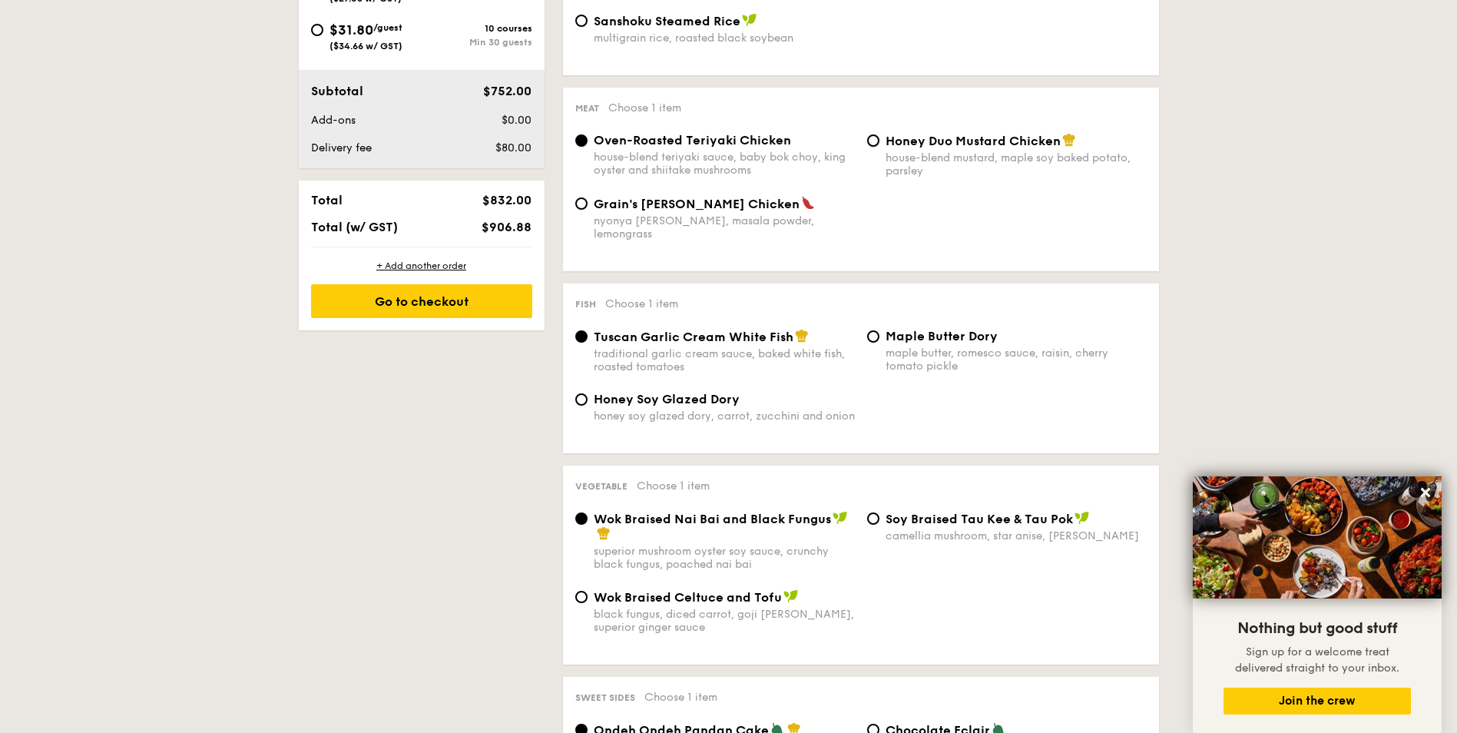
click at [879, 145] on input "Honey Duo Mustard Chicken house-blend mustard, maple soy baked potato, parsley" at bounding box center [873, 140] width 12 height 12
radio input "true"
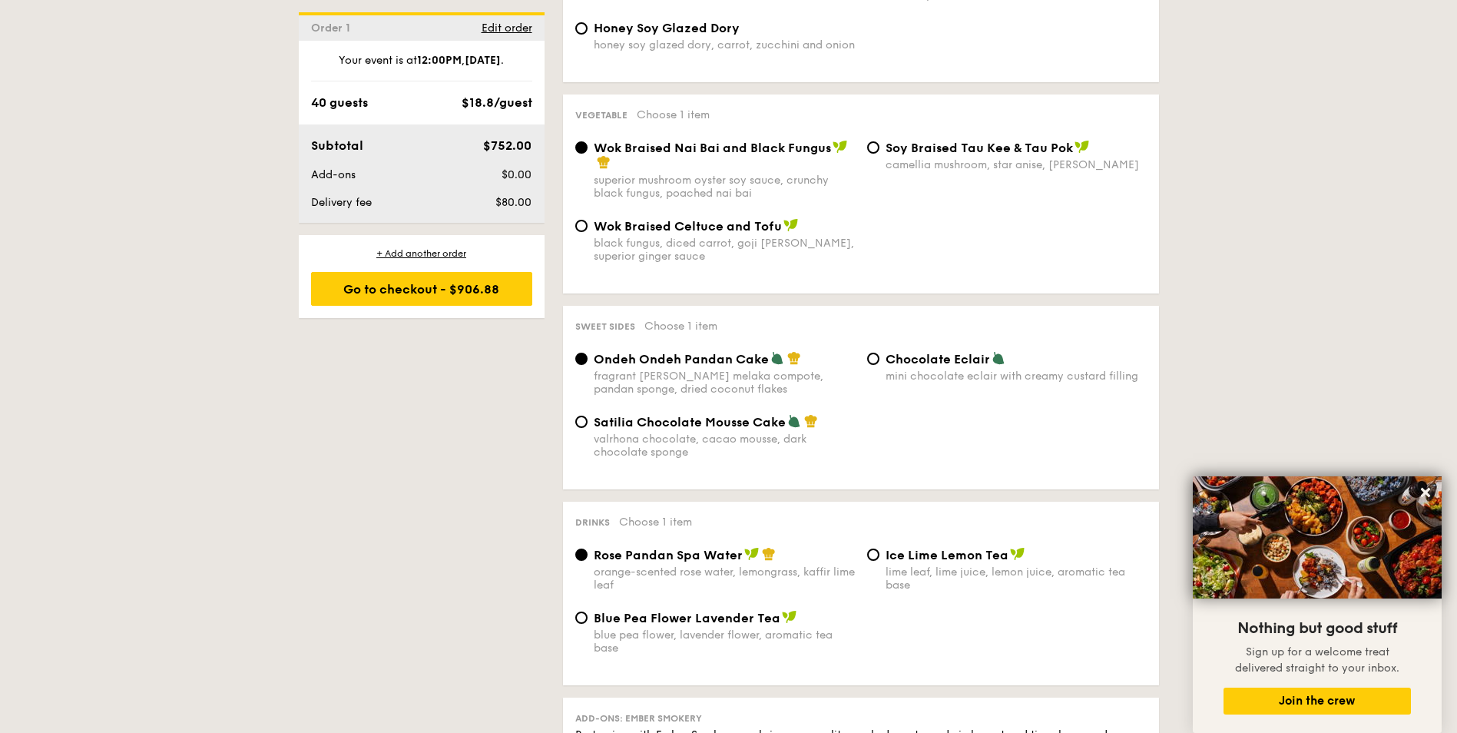
scroll to position [1229, 0]
